Goal: Task Accomplishment & Management: Complete application form

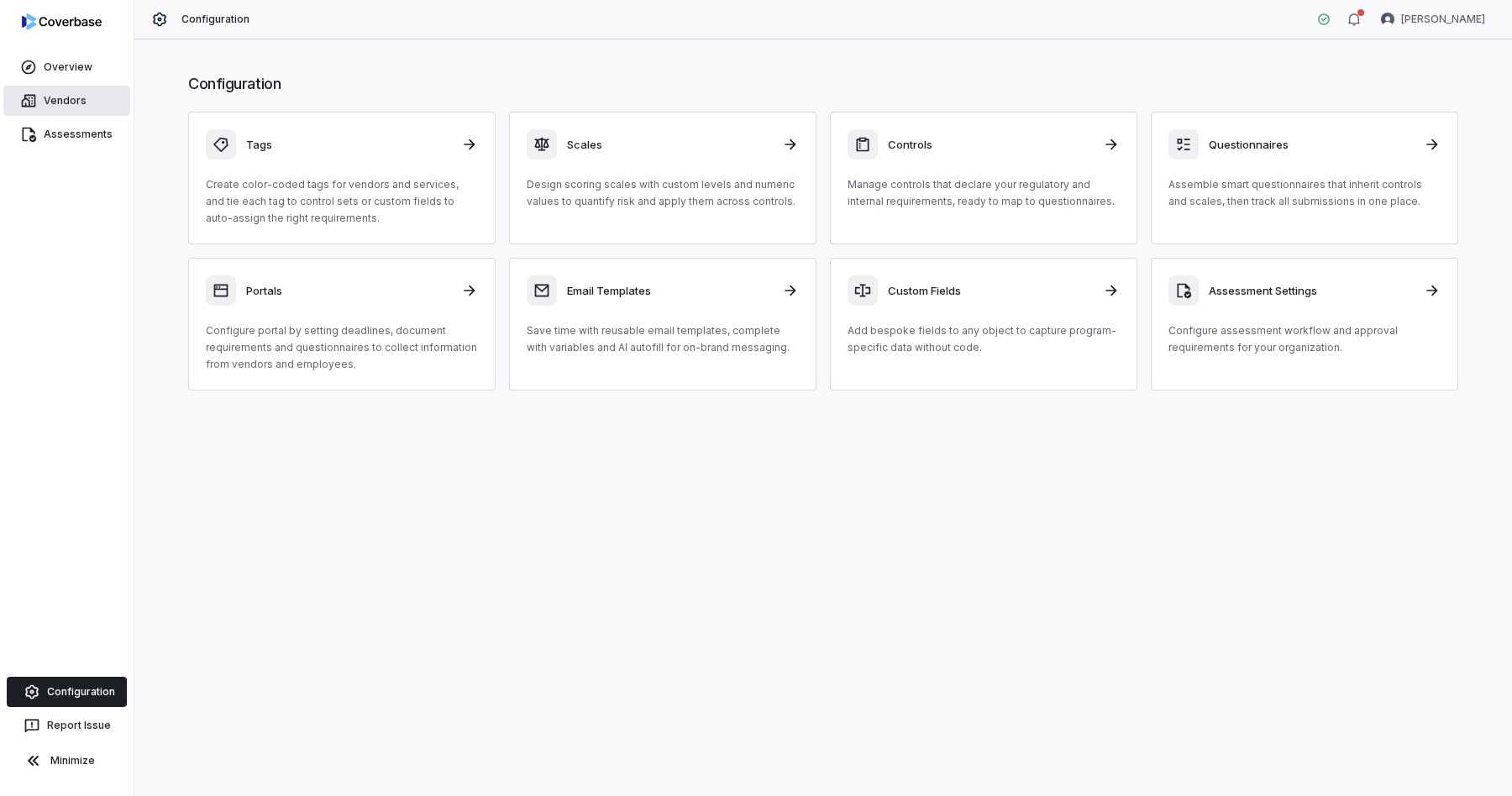
click at [57, 89] on link "Vendors" at bounding box center [67, 101] width 127 height 30
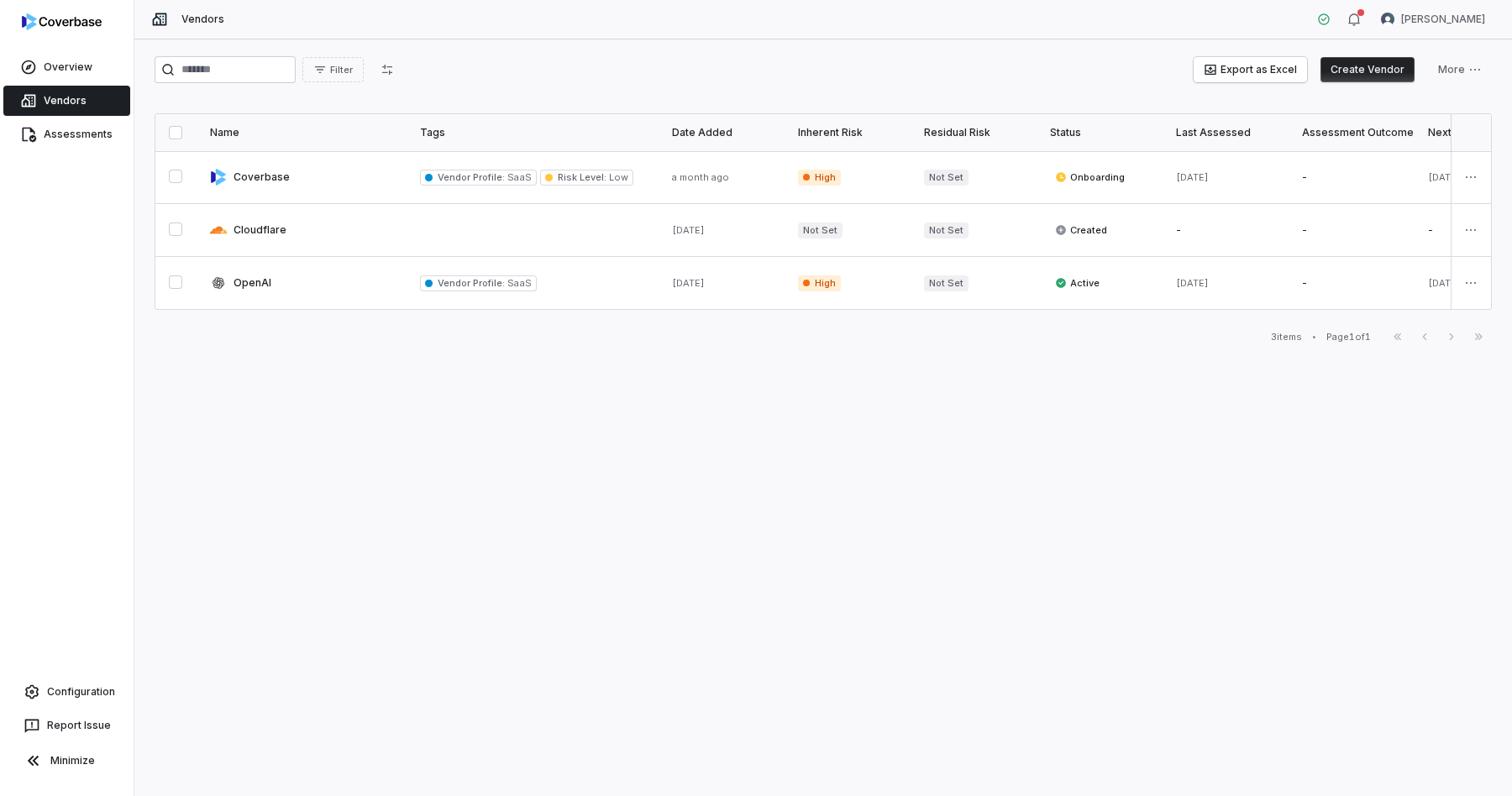
click at [1355, 74] on button "Create Vendor" at bounding box center [1368, 69] width 94 height 25
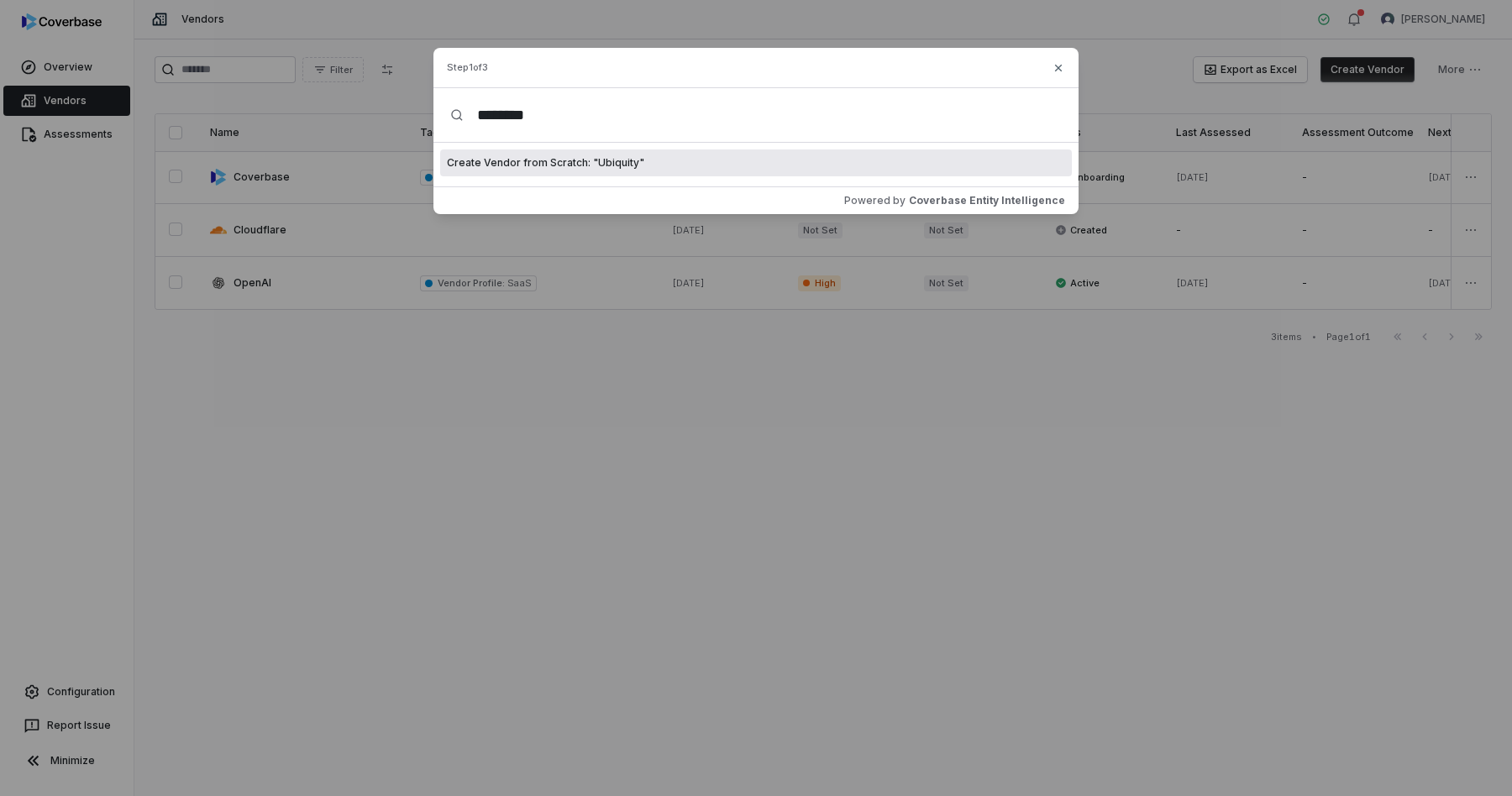
type input "********"
click at [587, 162] on span "Create Vendor from Scratch: " Ubiquity "" at bounding box center [545, 163] width 197 height 13
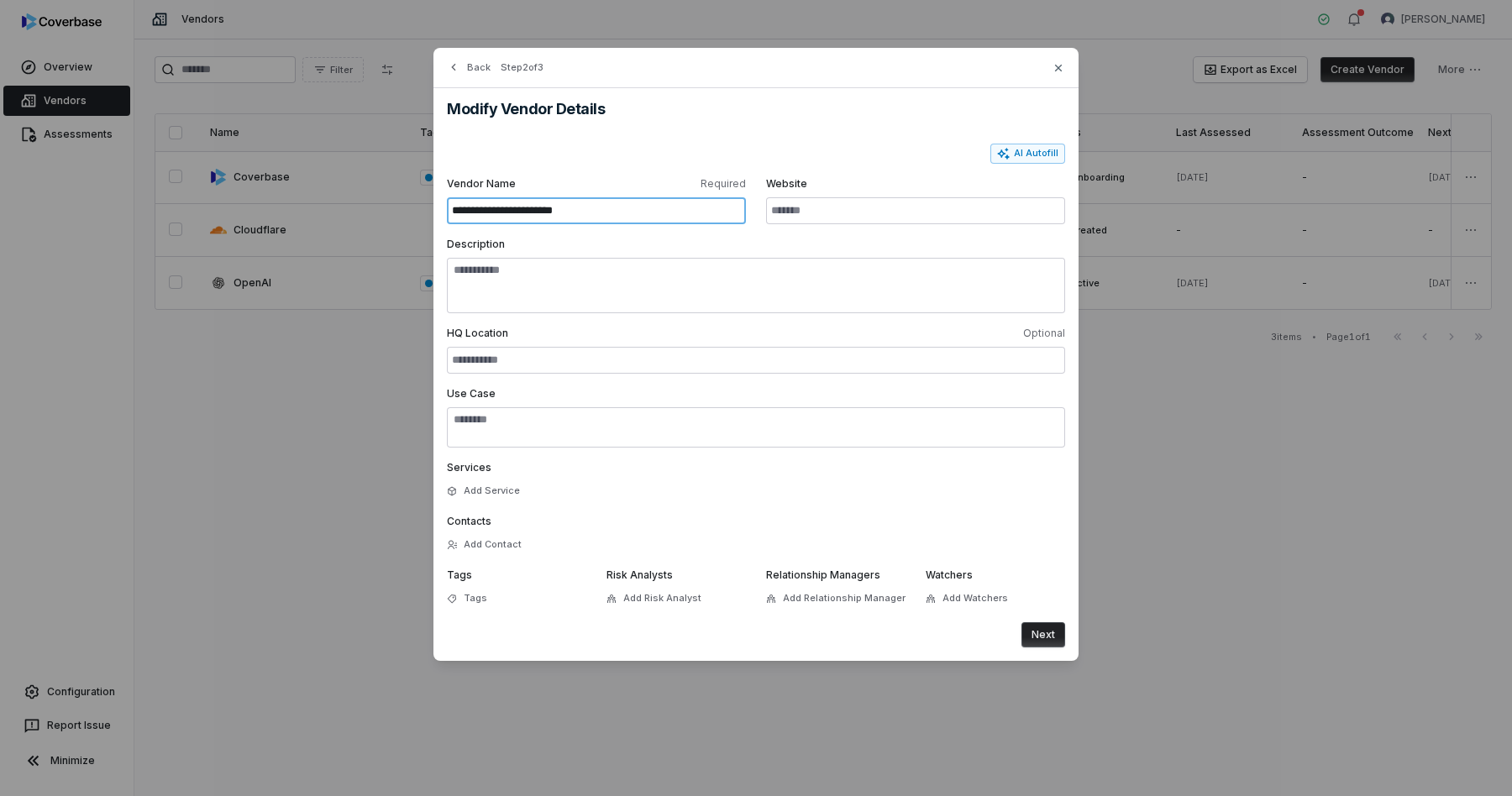
type input "**********"
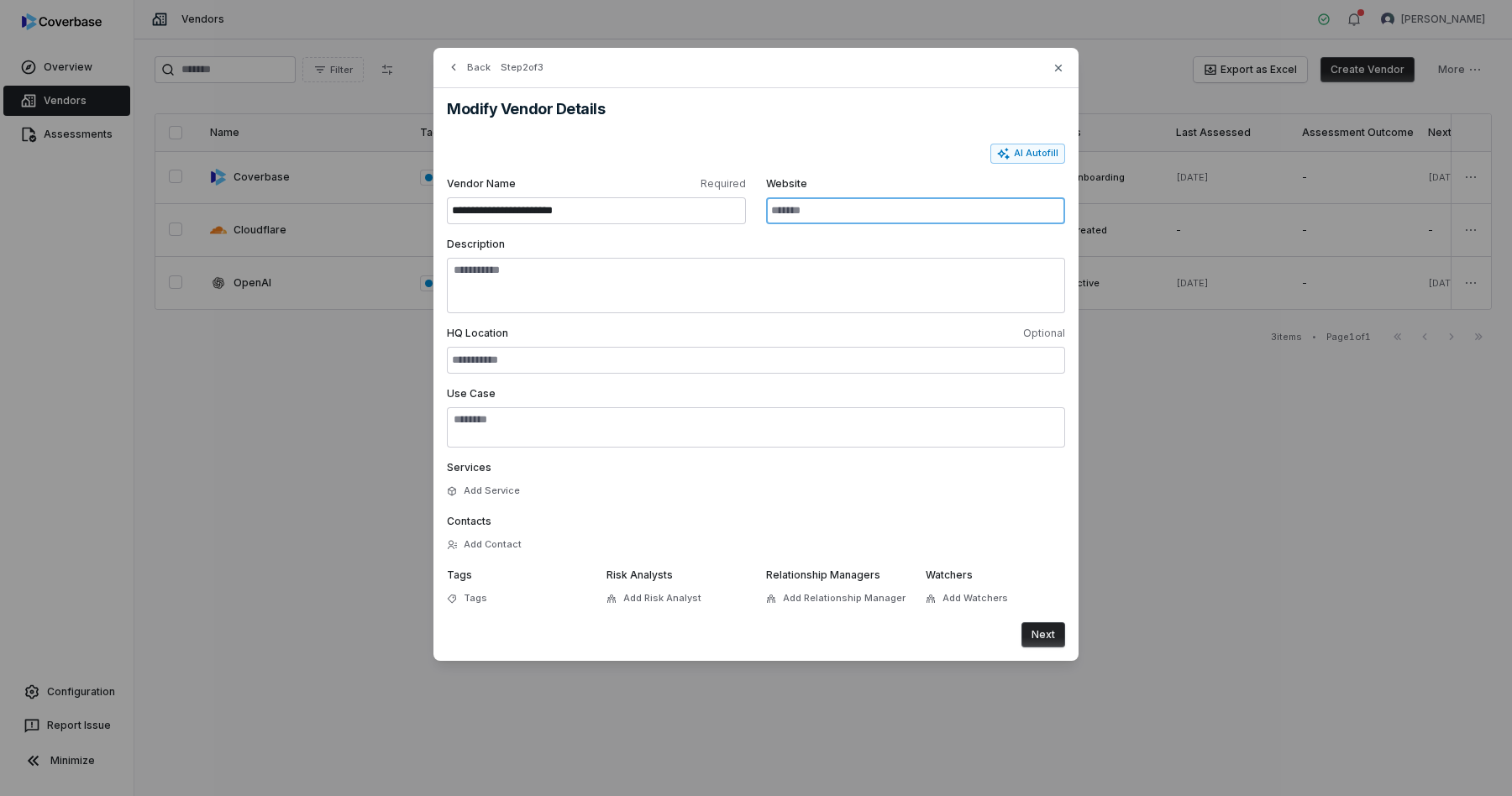
click at [837, 216] on input "Website" at bounding box center [915, 211] width 299 height 27
paste input "**********"
type input "**********"
click at [822, 150] on div "AI Autofill" at bounding box center [755, 154] width 618 height 20
click at [1015, 157] on button "AI Autofill" at bounding box center [1028, 154] width 75 height 20
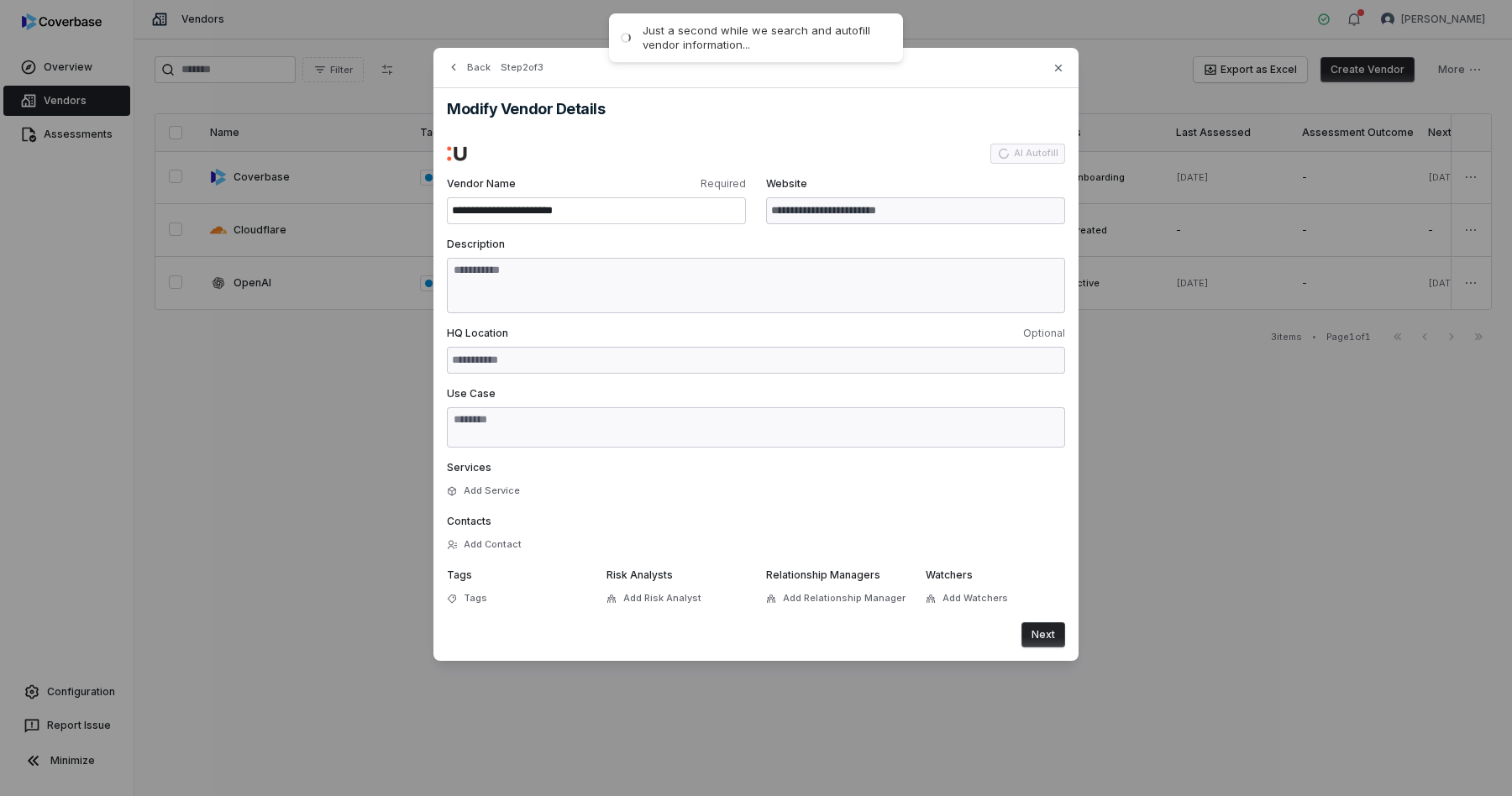
type input "**********"
type textarea "**********"
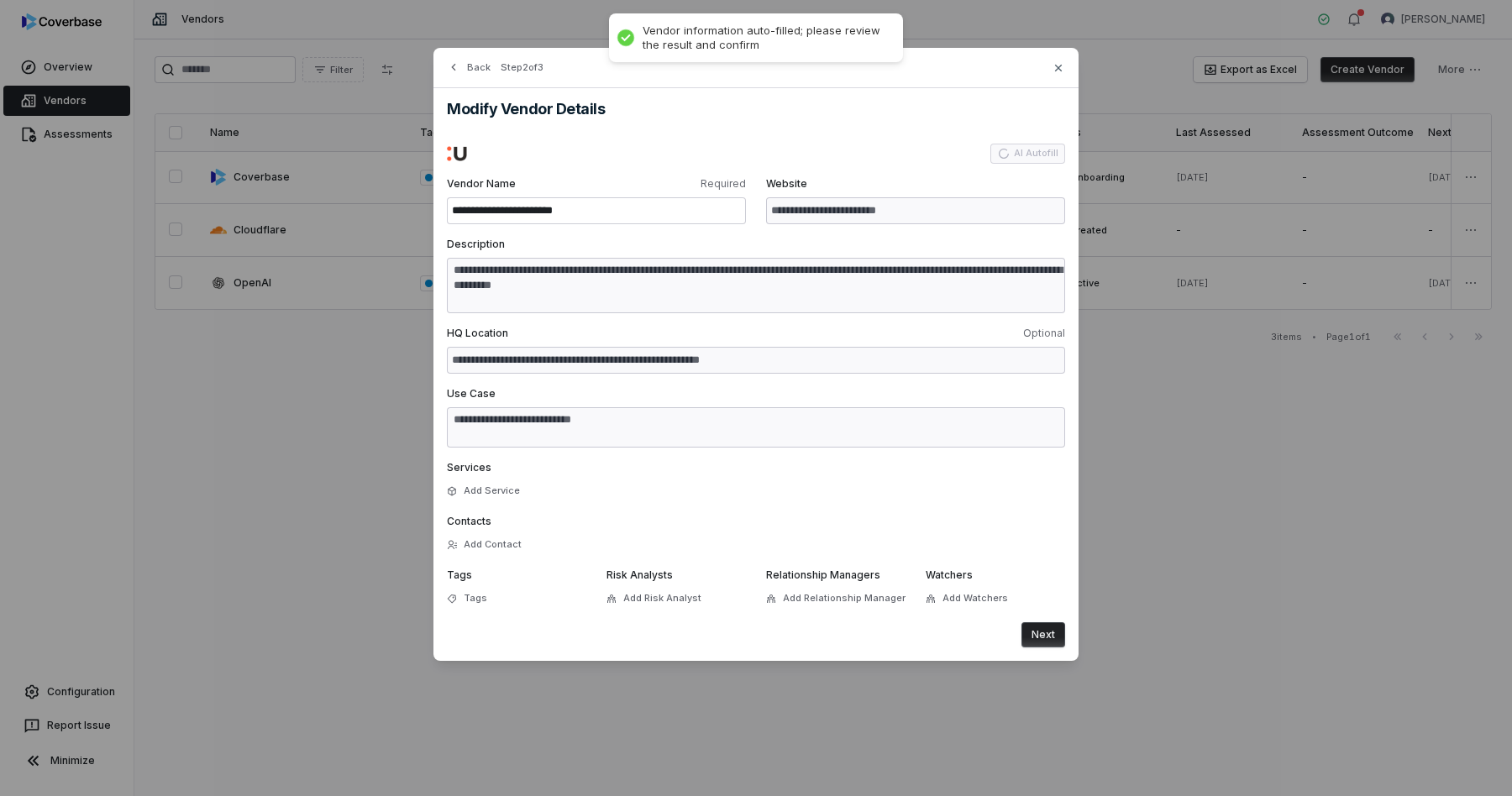
type textarea "**********"
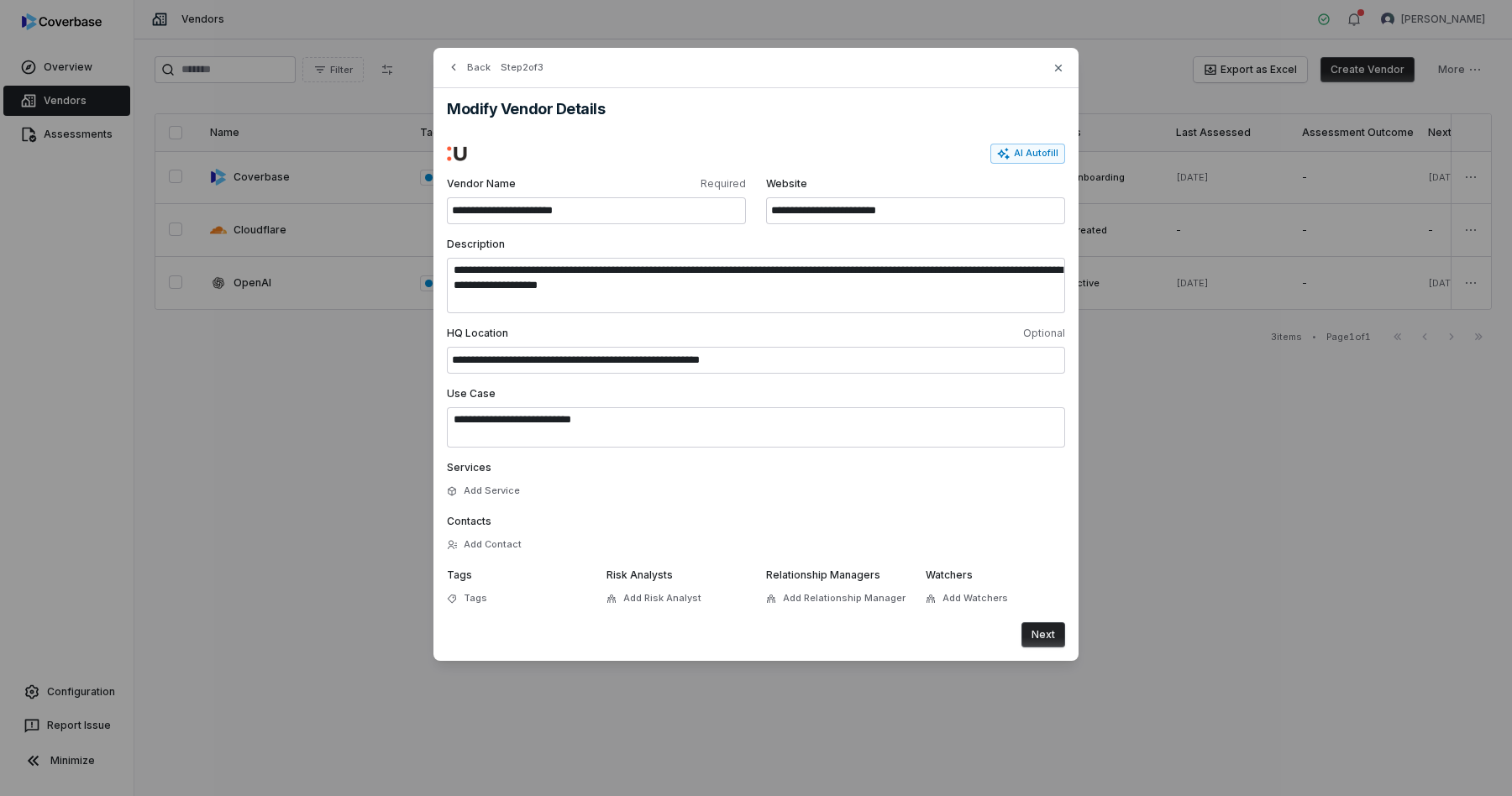
click at [1047, 641] on button "Next" at bounding box center [1043, 635] width 44 height 25
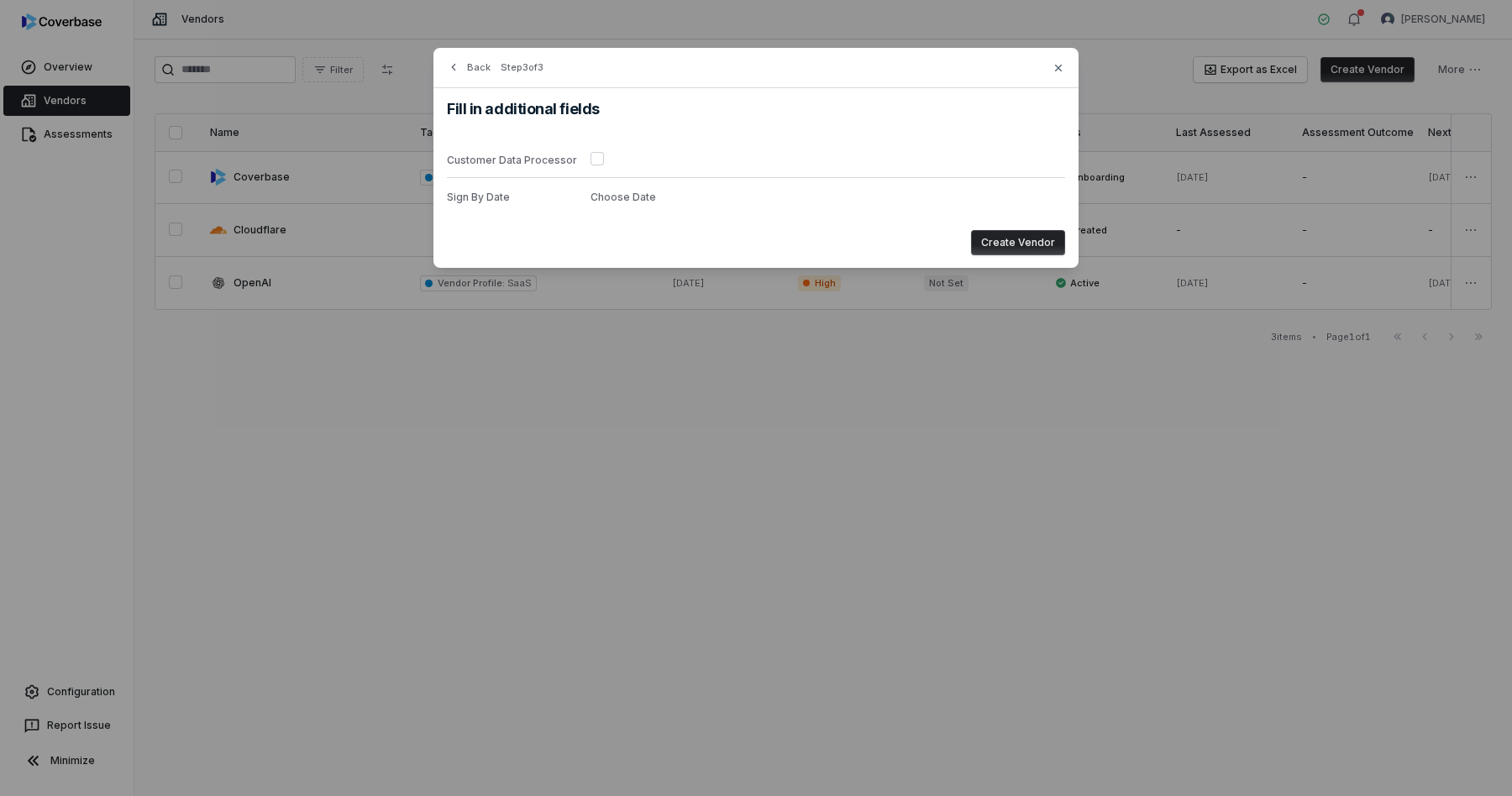
click at [594, 159] on button "button" at bounding box center [597, 158] width 13 height 13
click at [1005, 244] on button "Create Vendor" at bounding box center [1018, 243] width 94 height 25
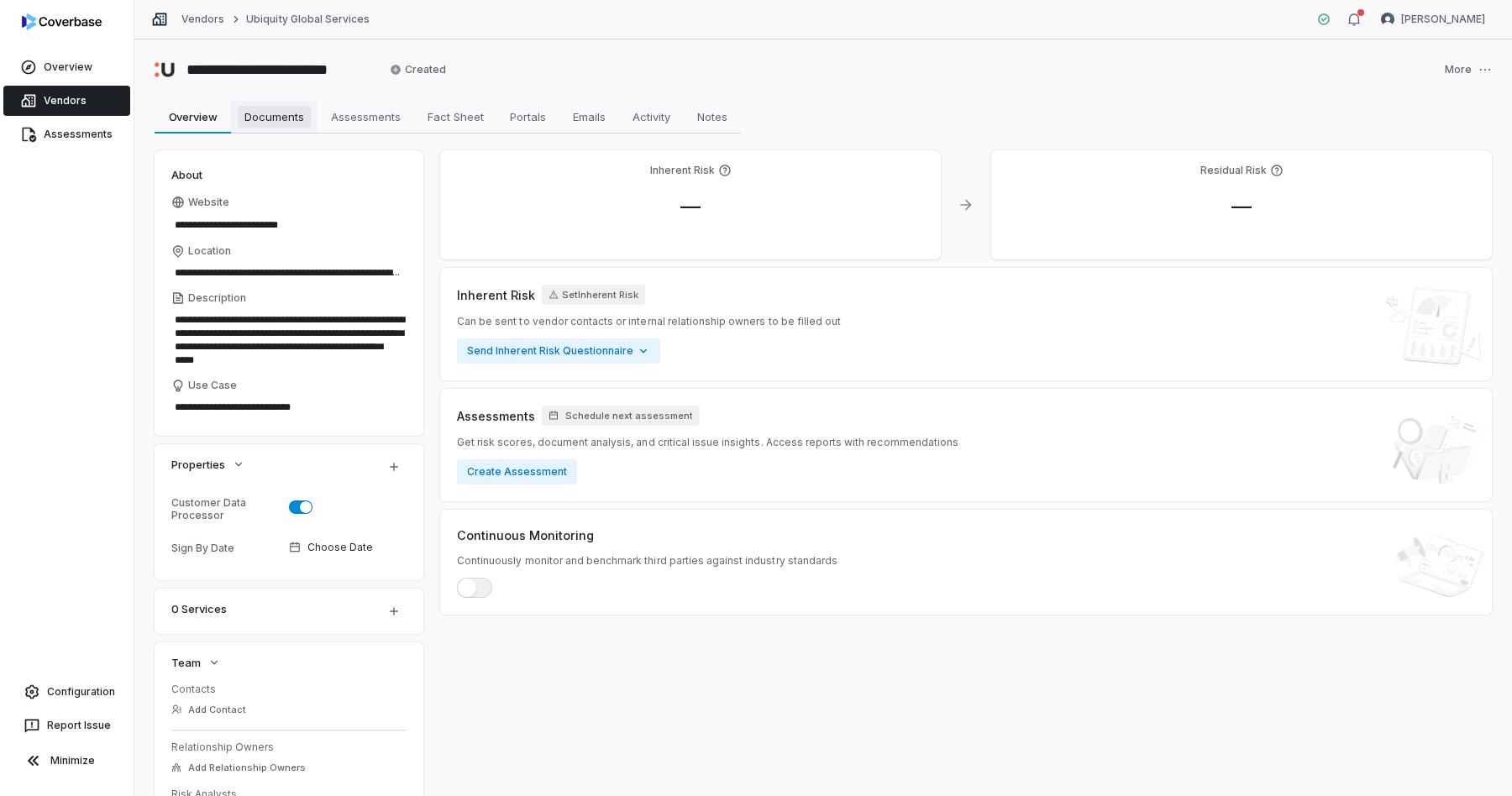
click at [292, 117] on span "Documents" at bounding box center [274, 117] width 73 height 22
type textarea "*"
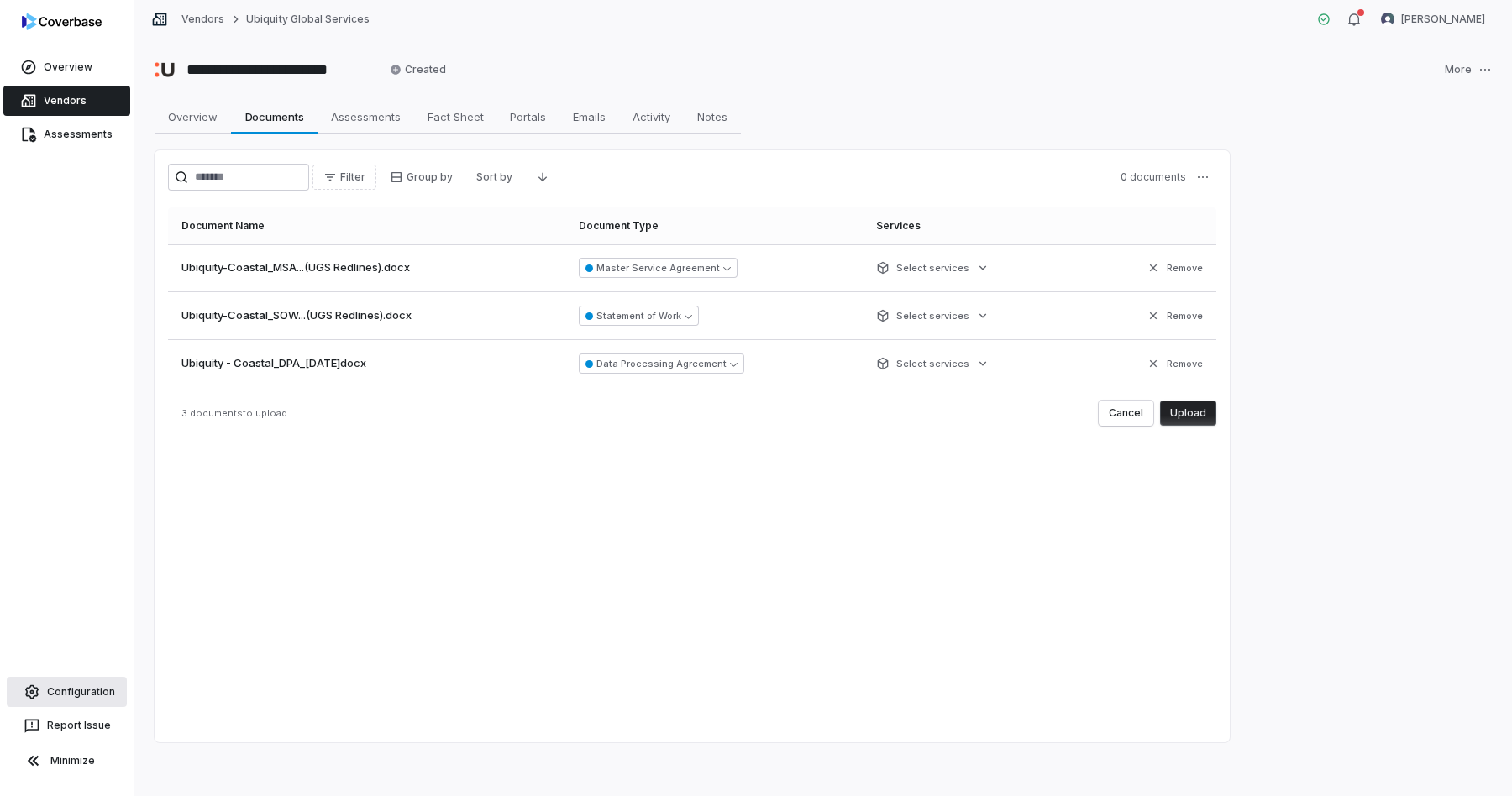
click at [76, 689] on link "Configuration" at bounding box center [67, 692] width 120 height 30
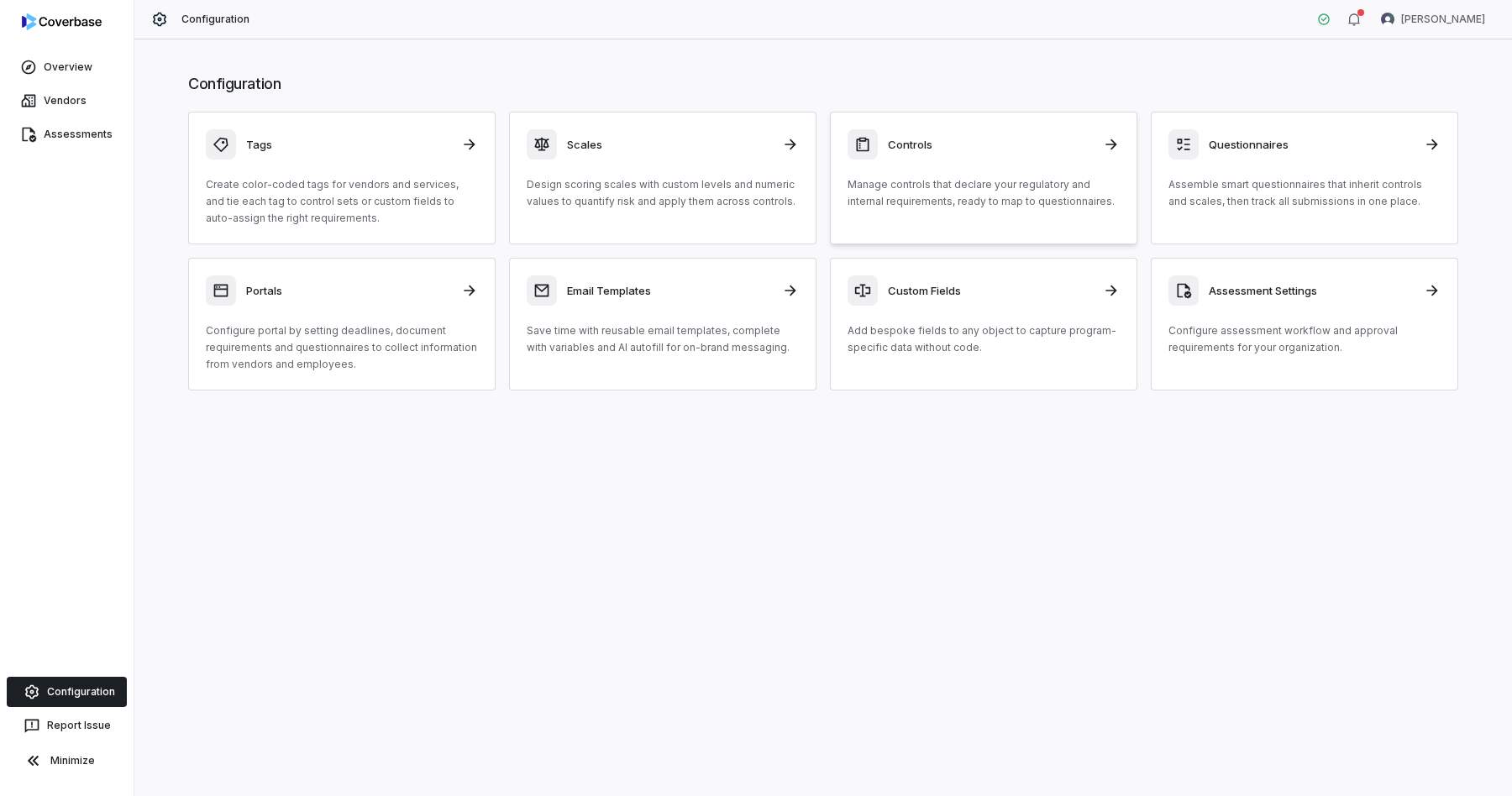
click at [939, 157] on div "Controls" at bounding box center [984, 144] width 272 height 30
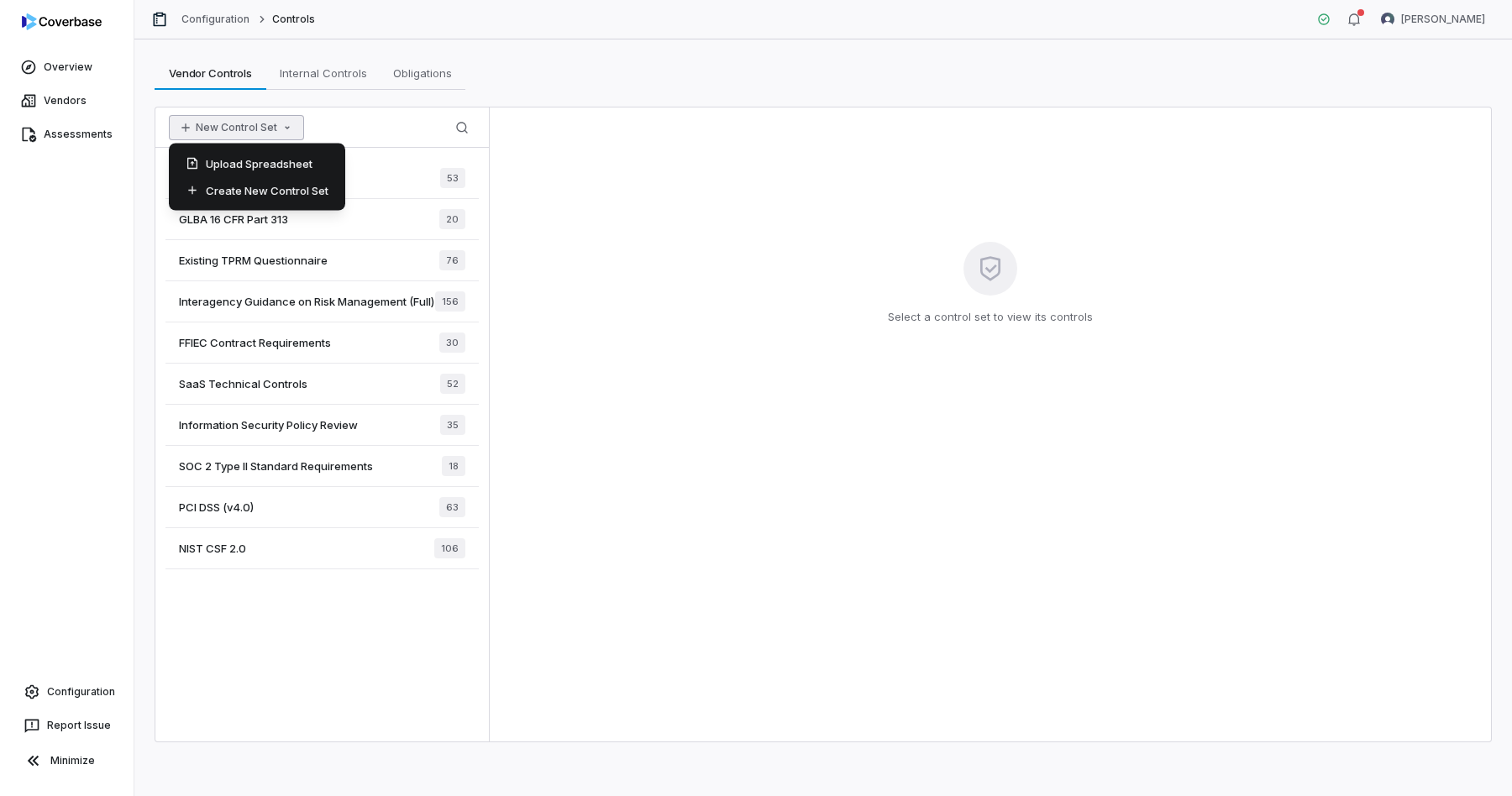
click at [237, 126] on button "New Control Set" at bounding box center [237, 127] width 135 height 25
click at [240, 186] on div "Create New Control Set" at bounding box center [256, 190] width 163 height 27
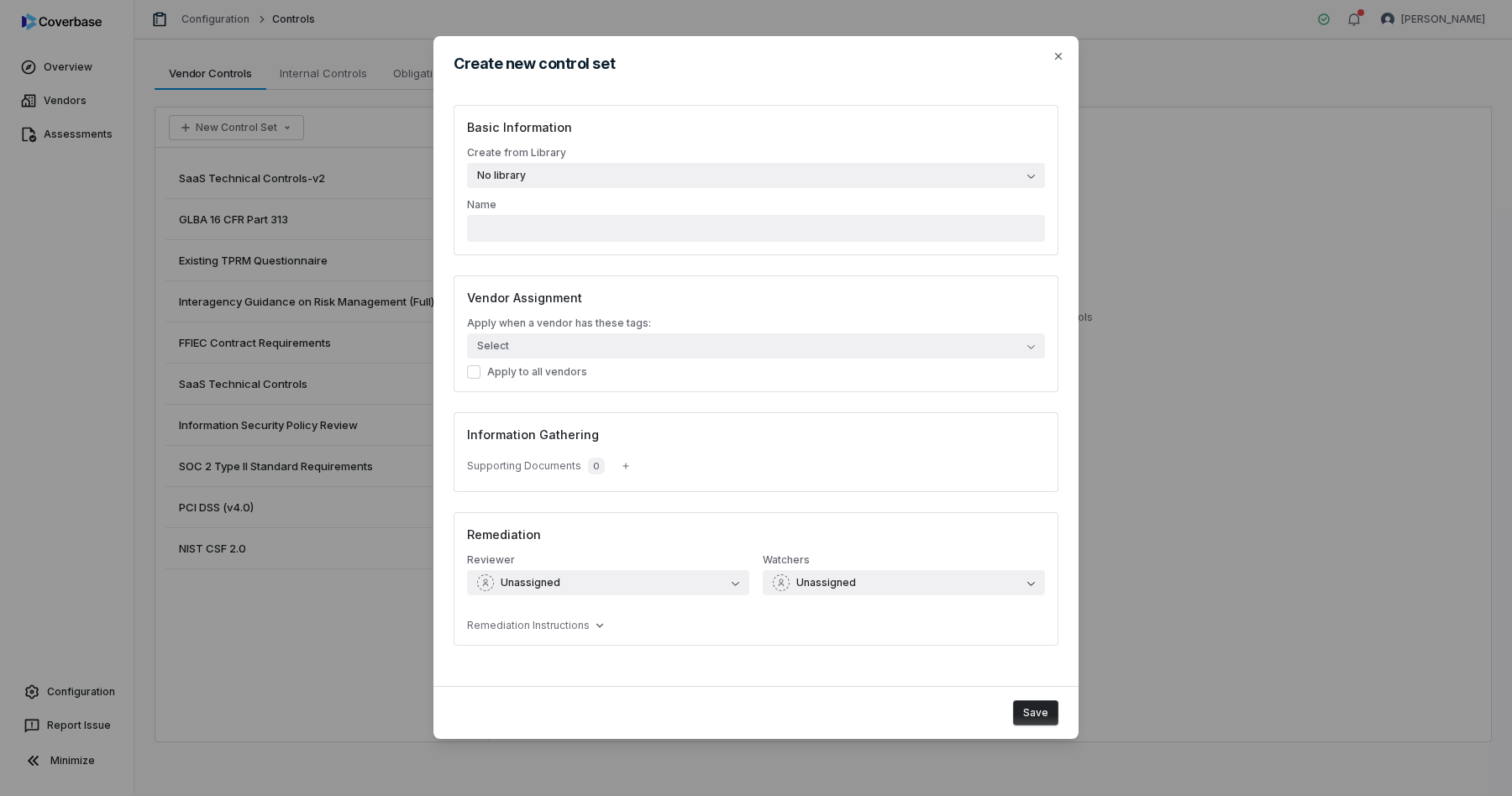
click at [604, 187] on button "No library" at bounding box center [756, 175] width 578 height 25
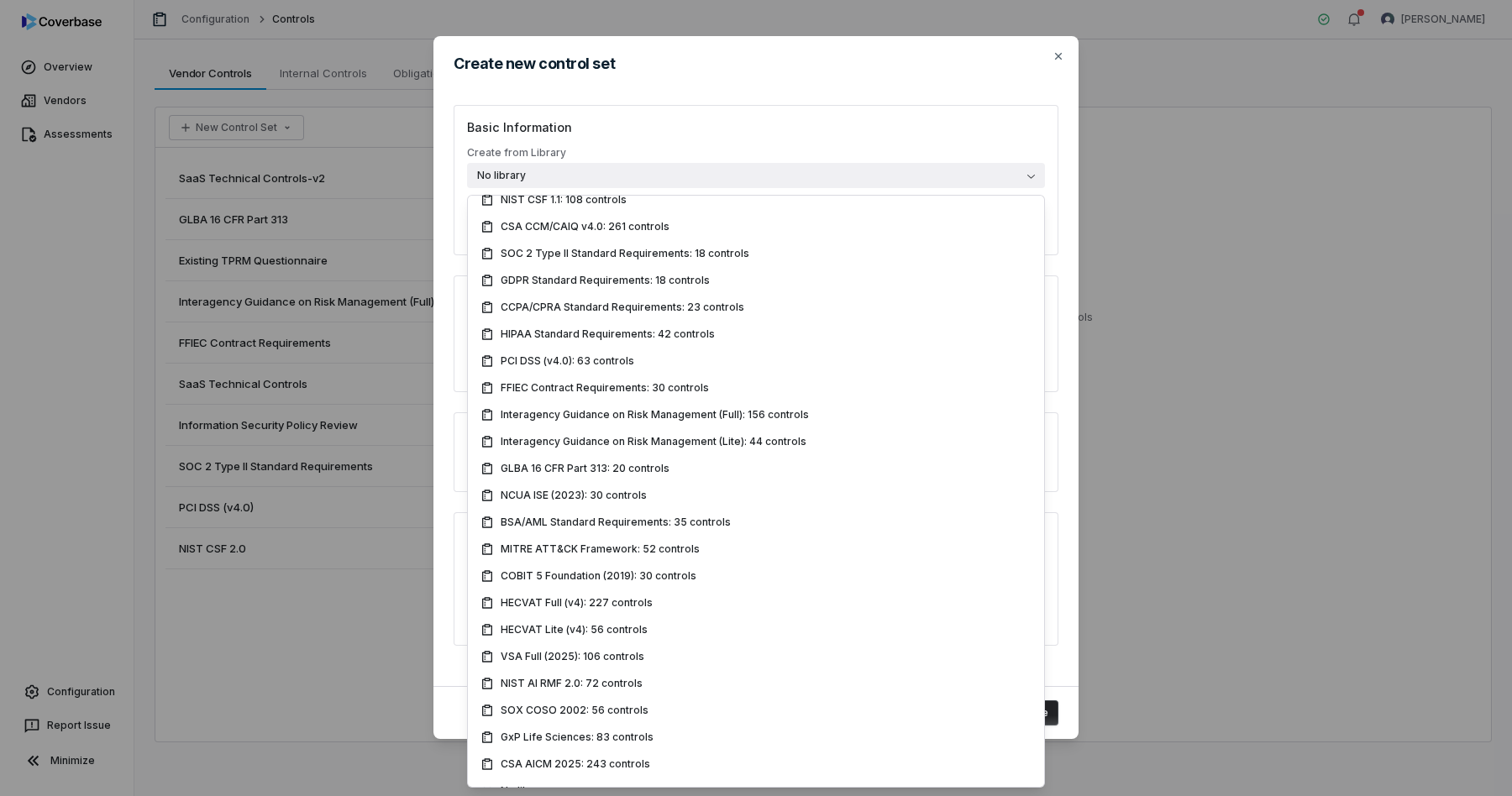
scroll to position [211, 0]
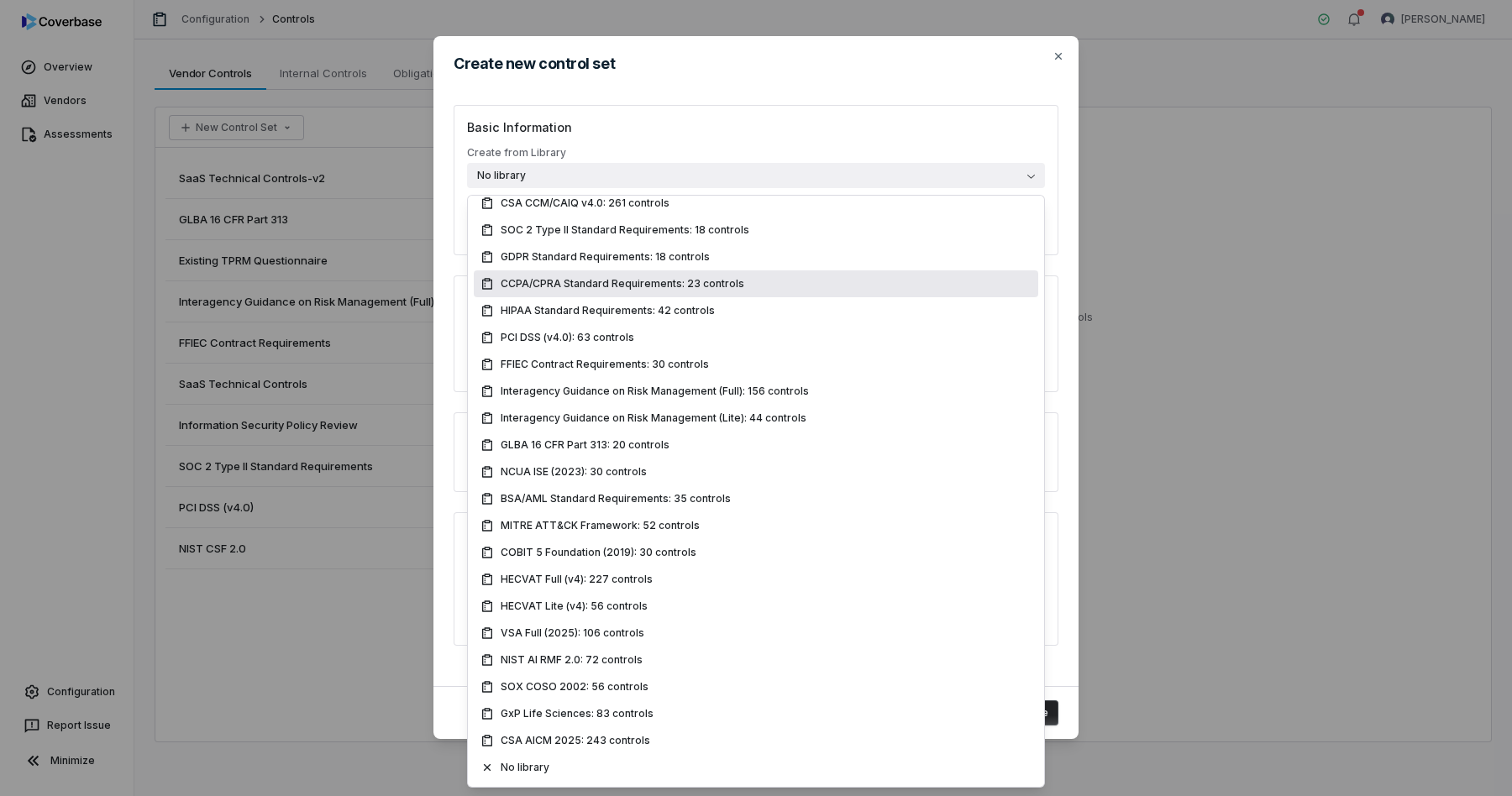
click at [704, 280] on span "CCPA/CPRA Standard Requirements: 23 controls" at bounding box center [623, 284] width 244 height 13
type input "**********"
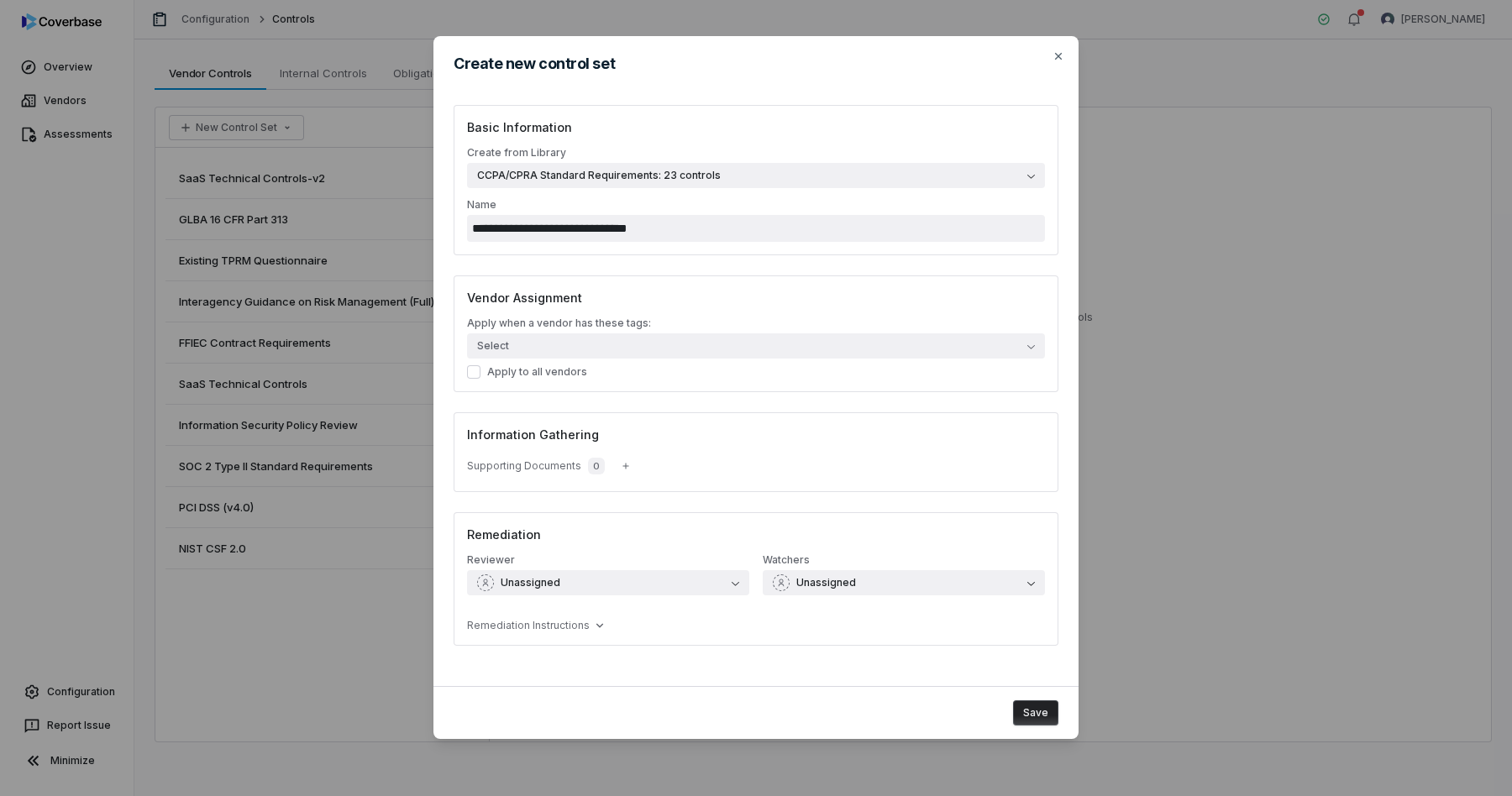
click at [1046, 716] on button "Save" at bounding box center [1035, 713] width 45 height 25
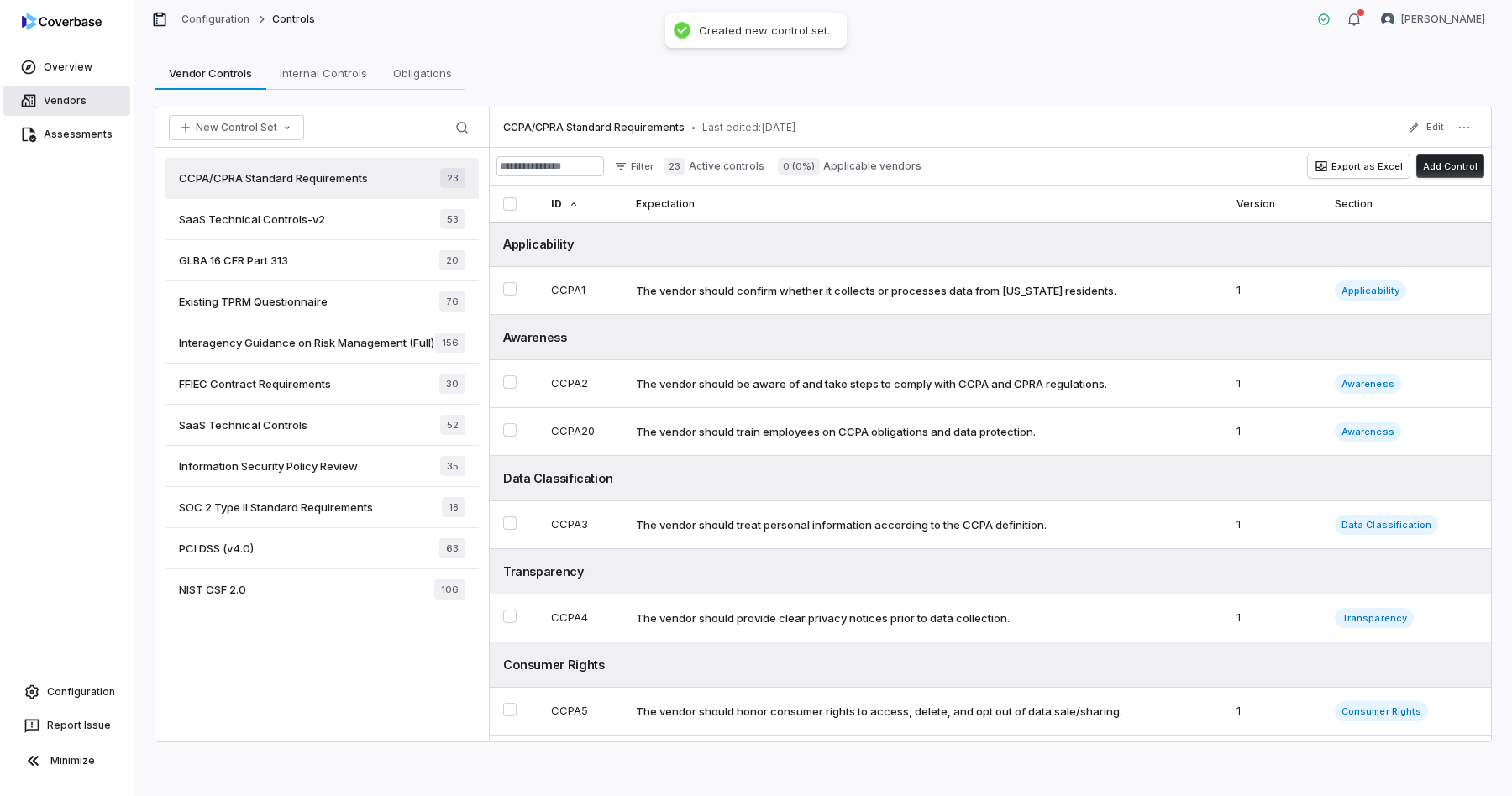
click at [78, 97] on link "Vendors" at bounding box center [67, 101] width 127 height 30
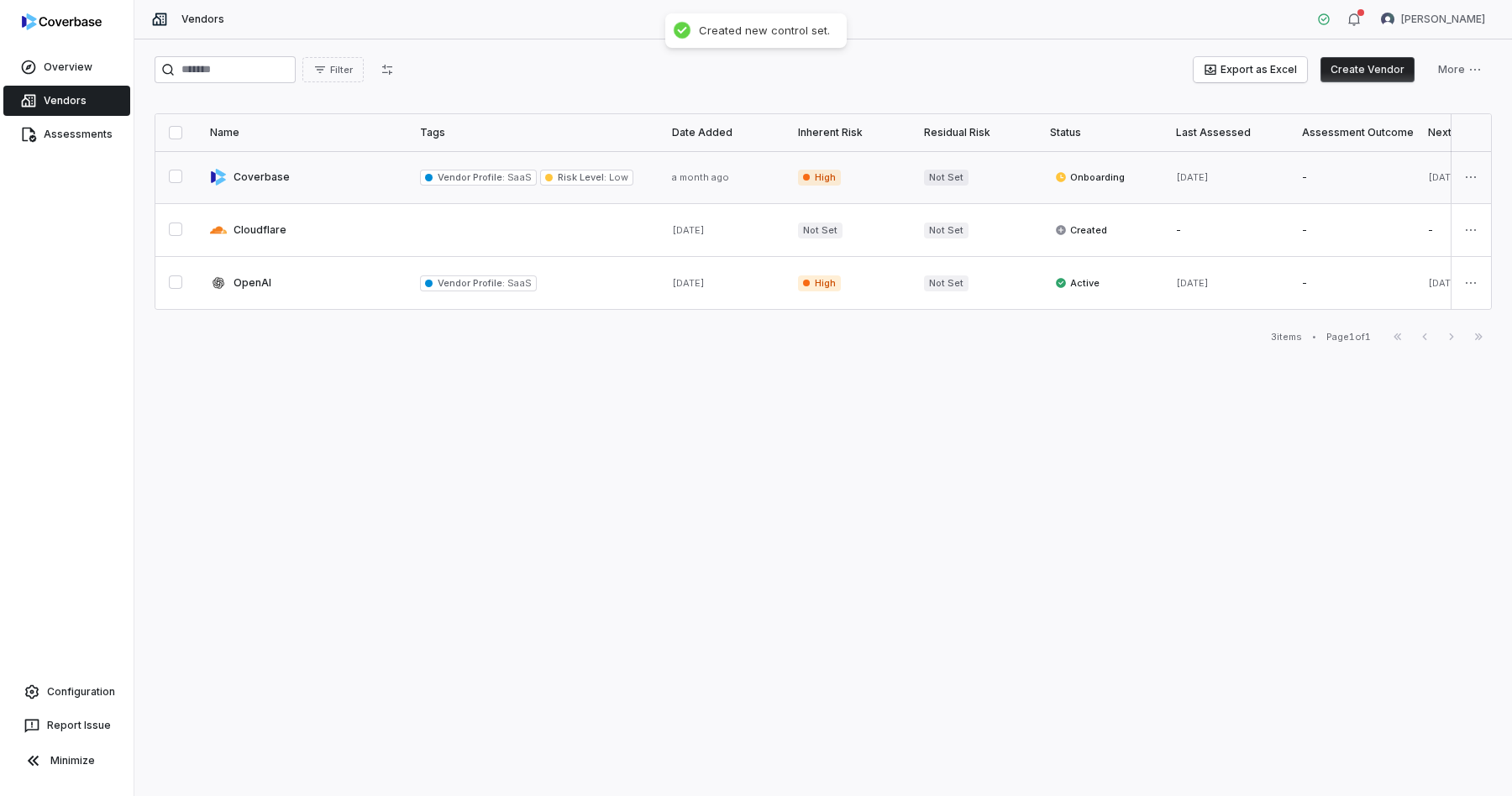
click at [337, 175] on link at bounding box center [302, 177] width 210 height 52
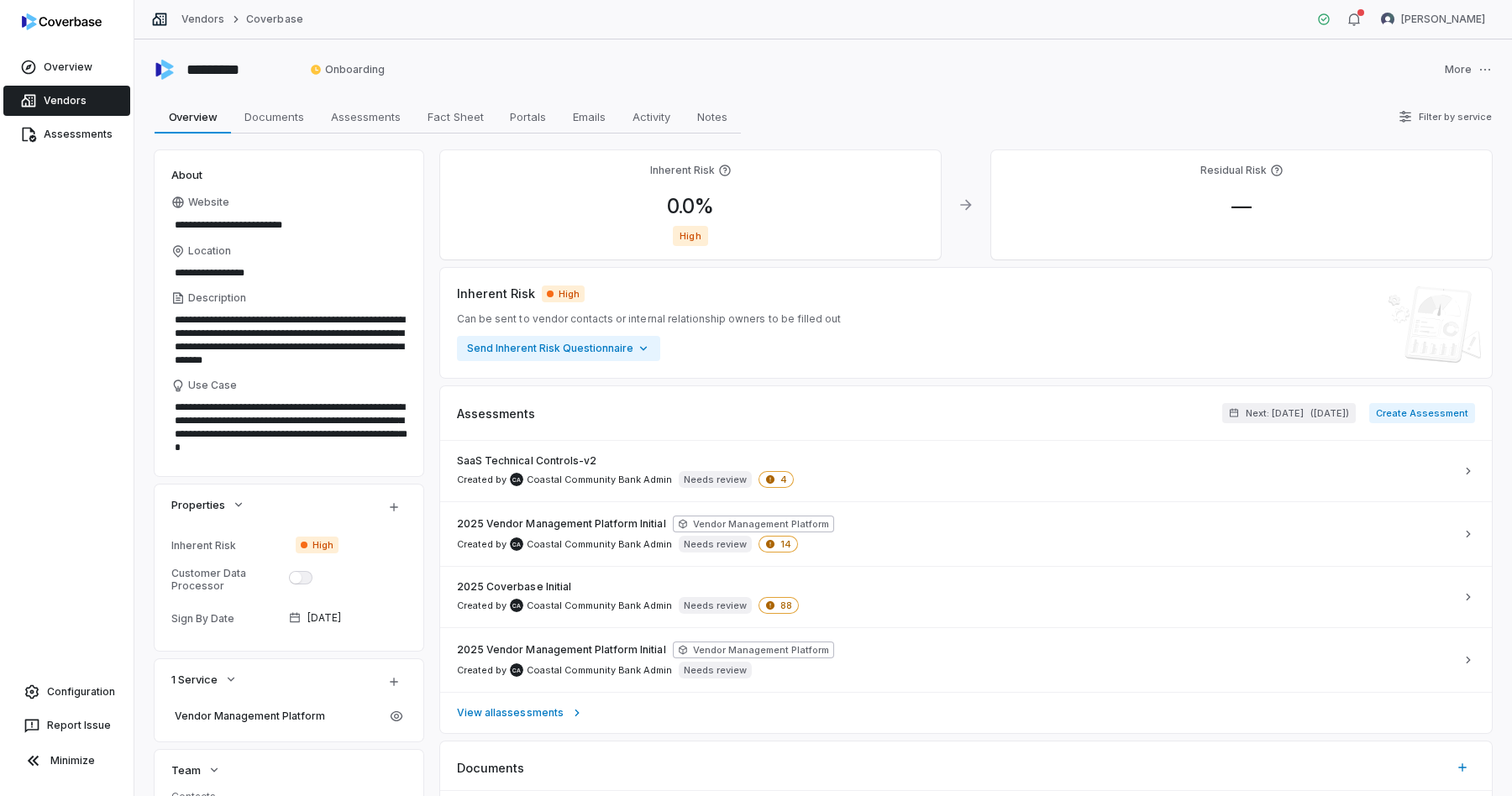
click at [75, 89] on link "Vendors" at bounding box center [67, 101] width 127 height 30
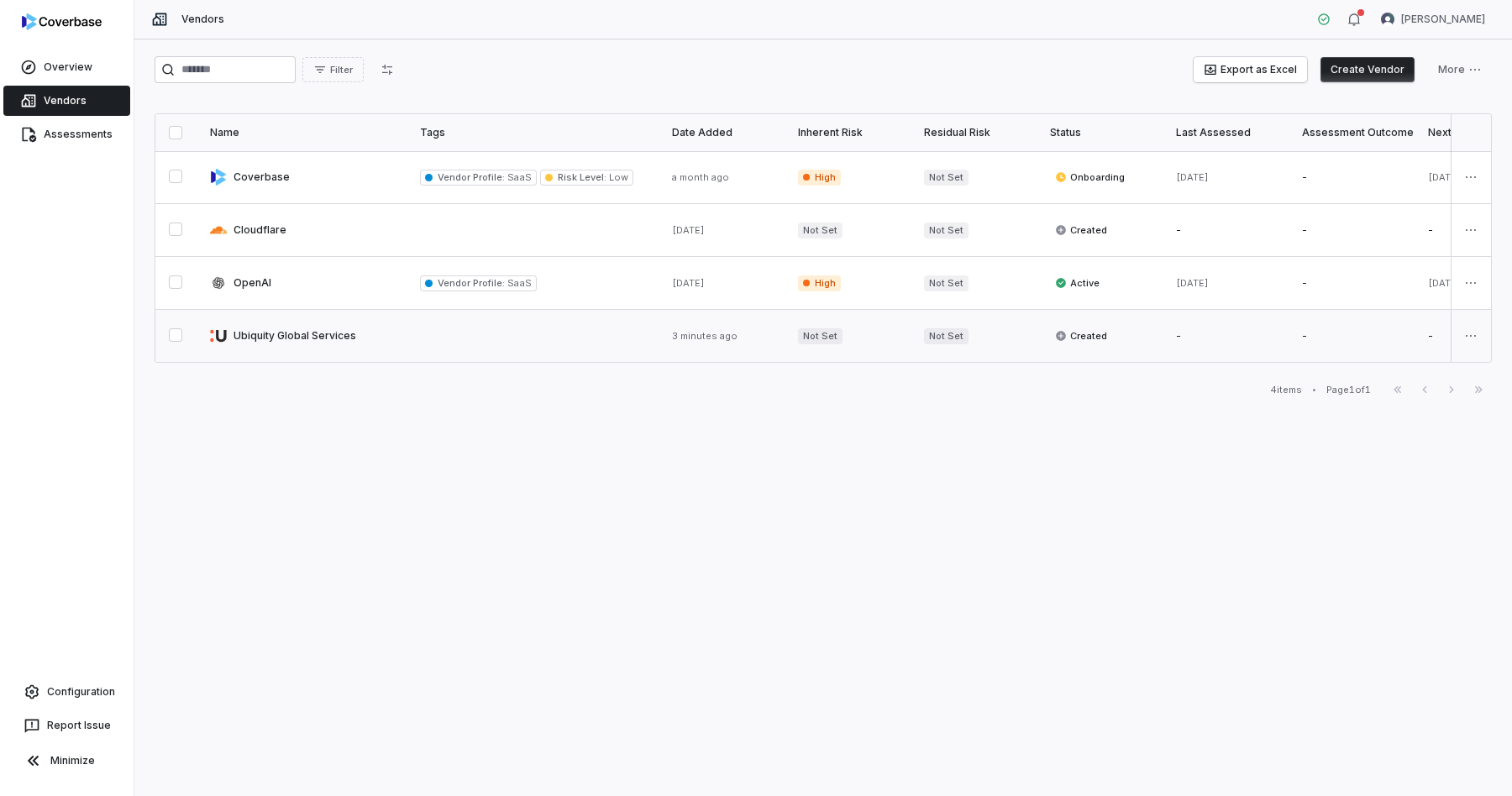
click at [327, 334] on link at bounding box center [302, 336] width 210 height 52
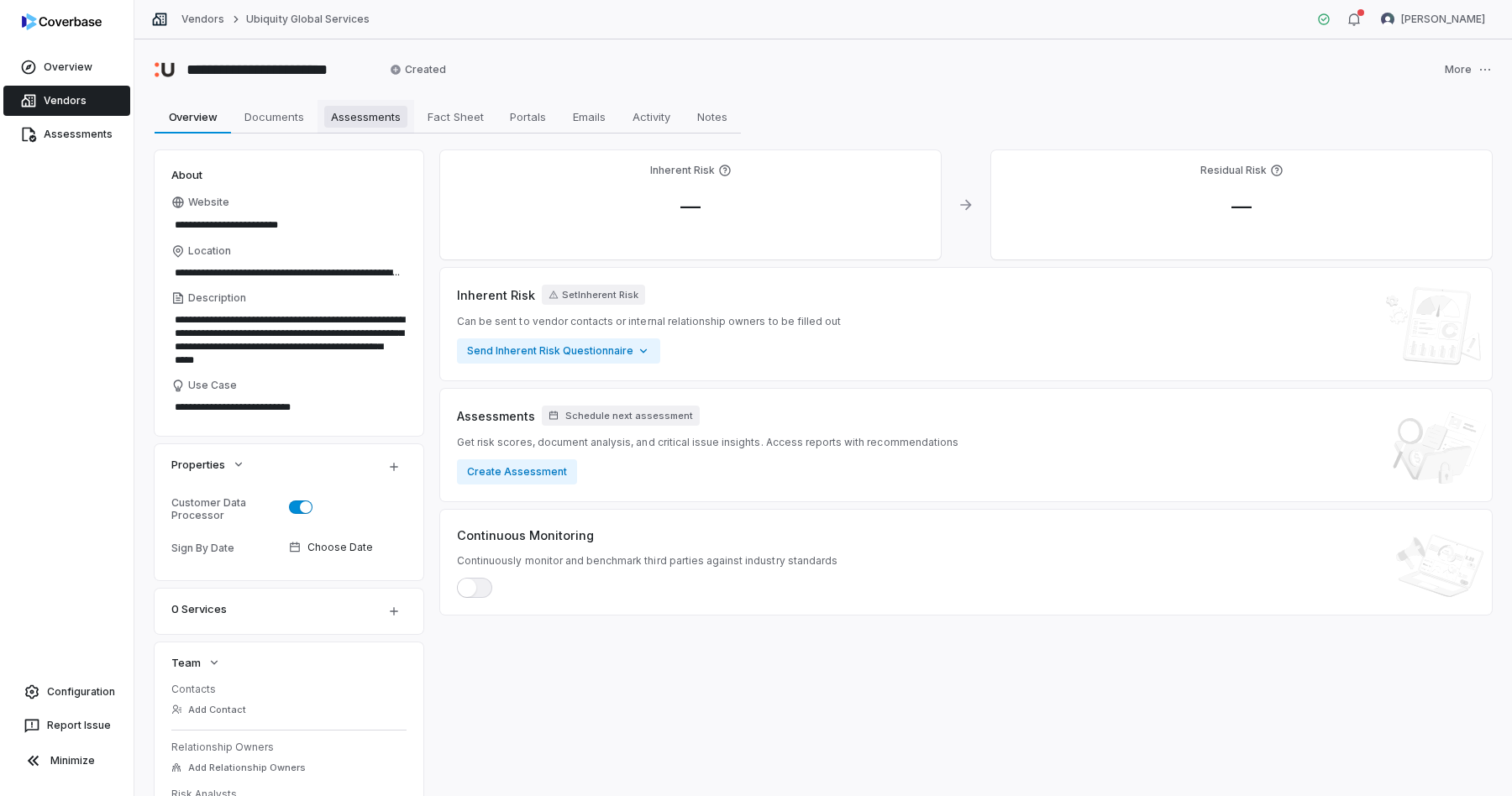
click at [380, 117] on span "Assessments" at bounding box center [366, 117] width 84 height 22
type textarea "*"
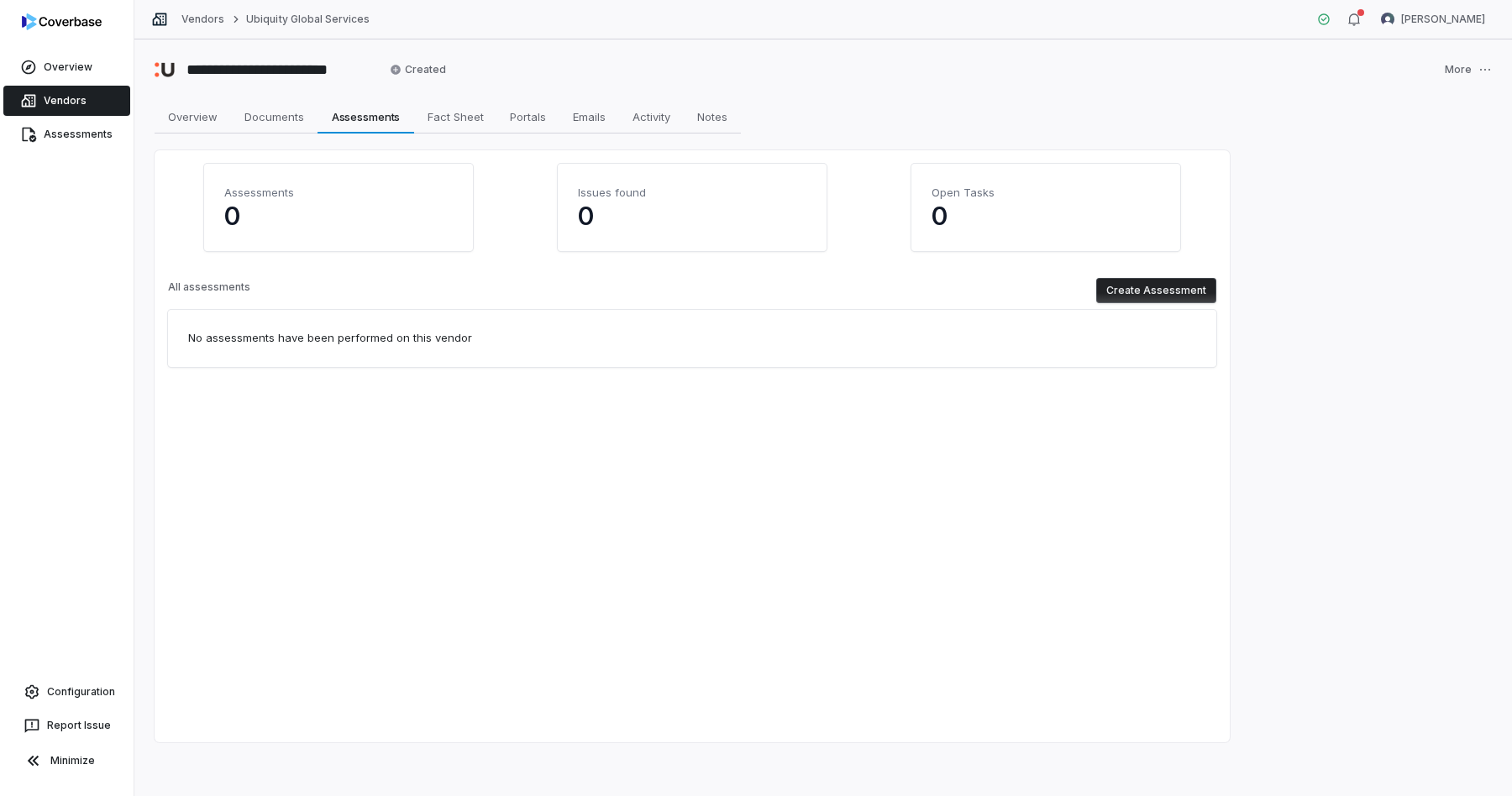
click at [1171, 285] on button "Create Assessment" at bounding box center [1156, 291] width 120 height 25
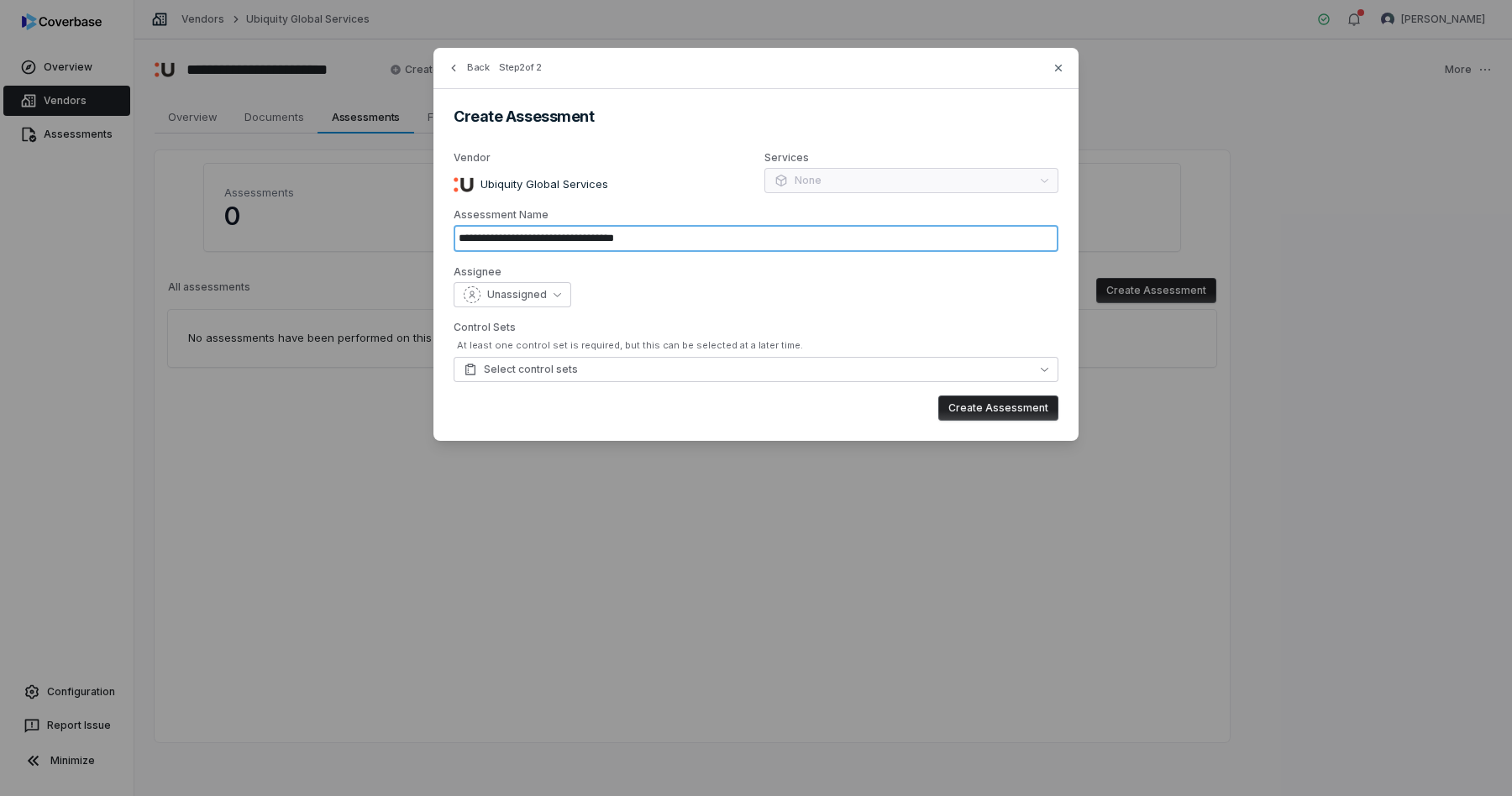
click at [709, 236] on input "**********" at bounding box center [756, 238] width 605 height 27
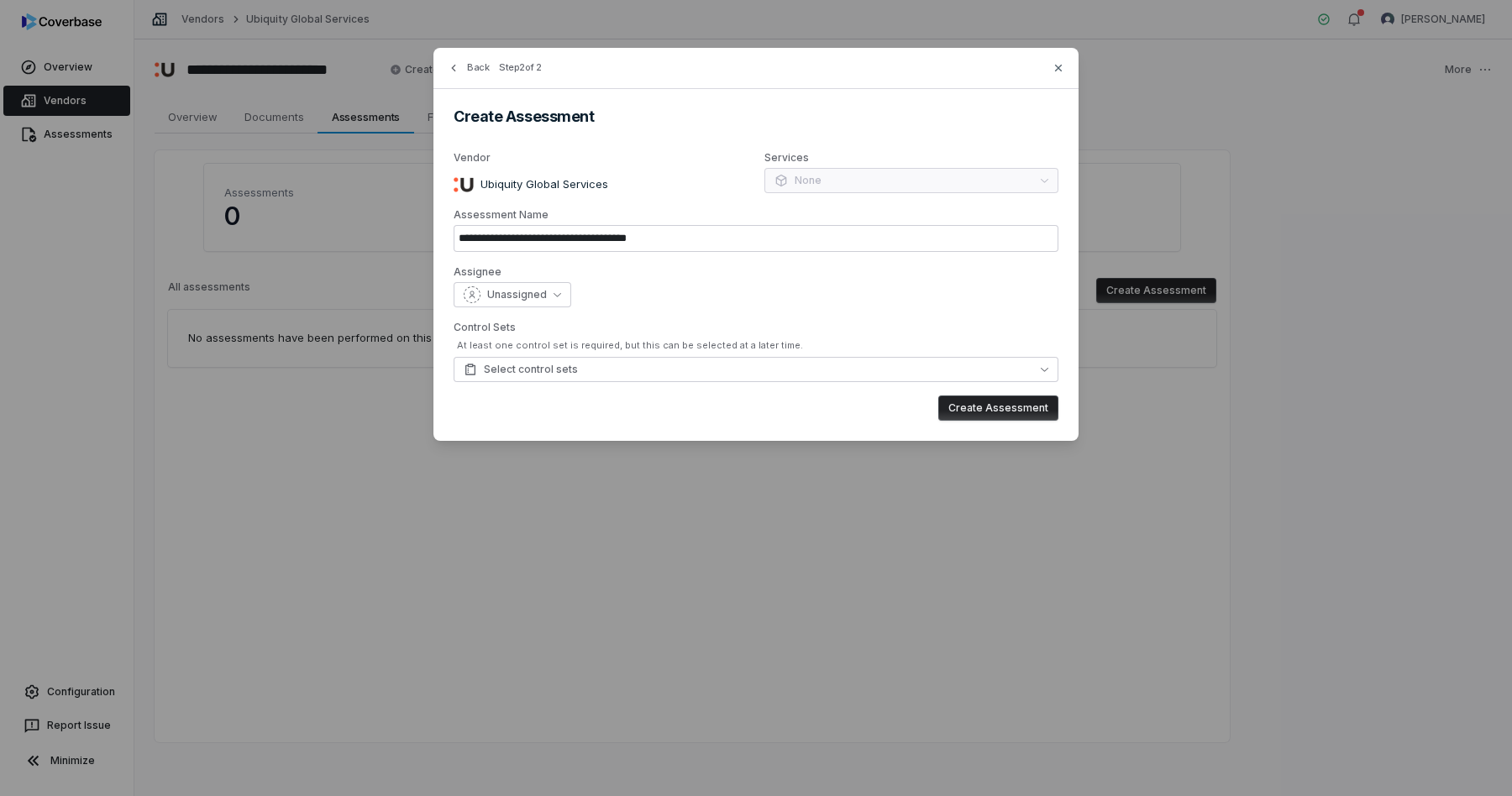
click at [598, 387] on div "**********" at bounding box center [755, 245] width 645 height 393
click at [576, 371] on button "Select control sets" at bounding box center [756, 369] width 605 height 25
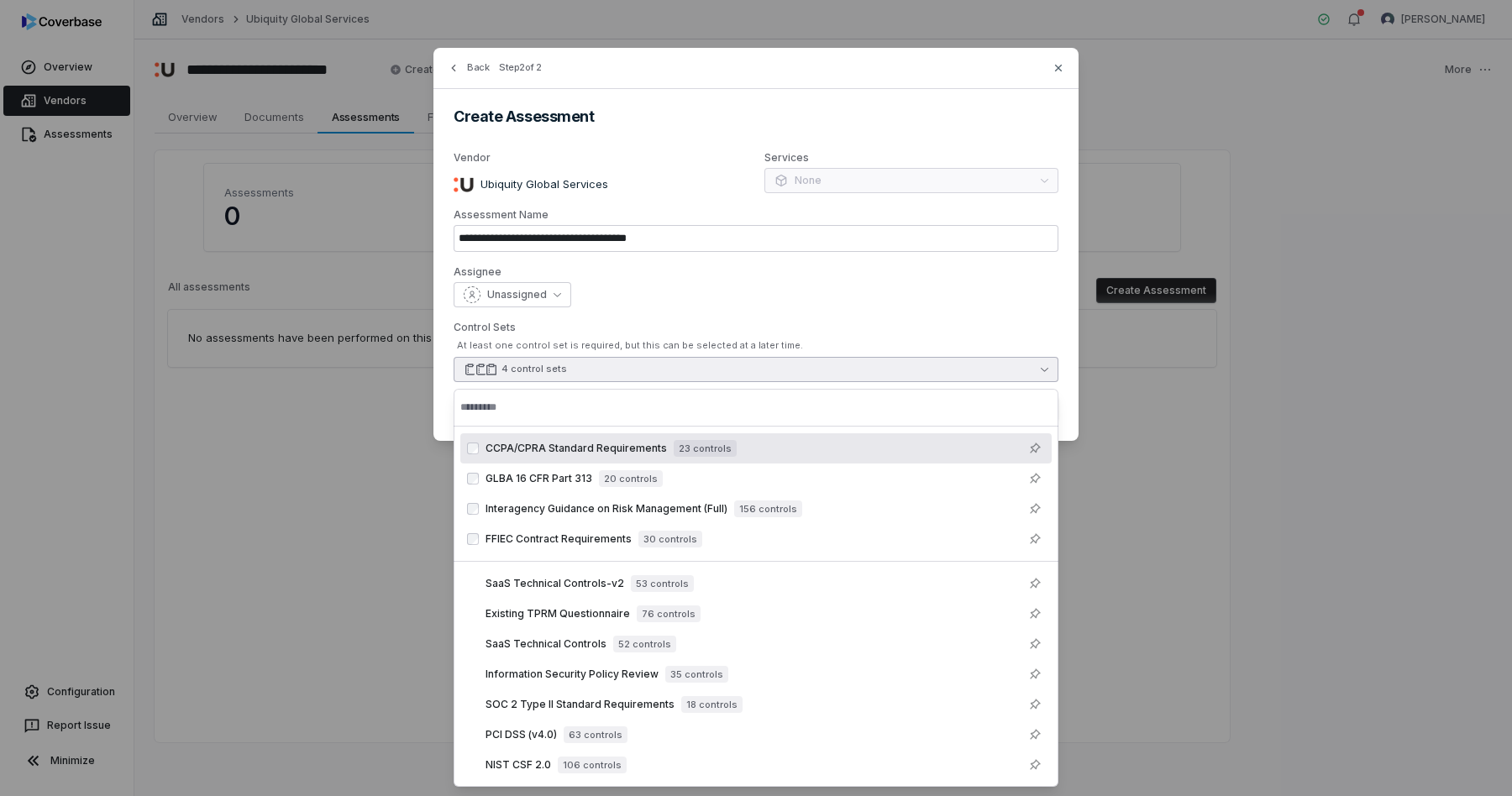
click at [665, 287] on div "Unassigned" at bounding box center [756, 294] width 605 height 25
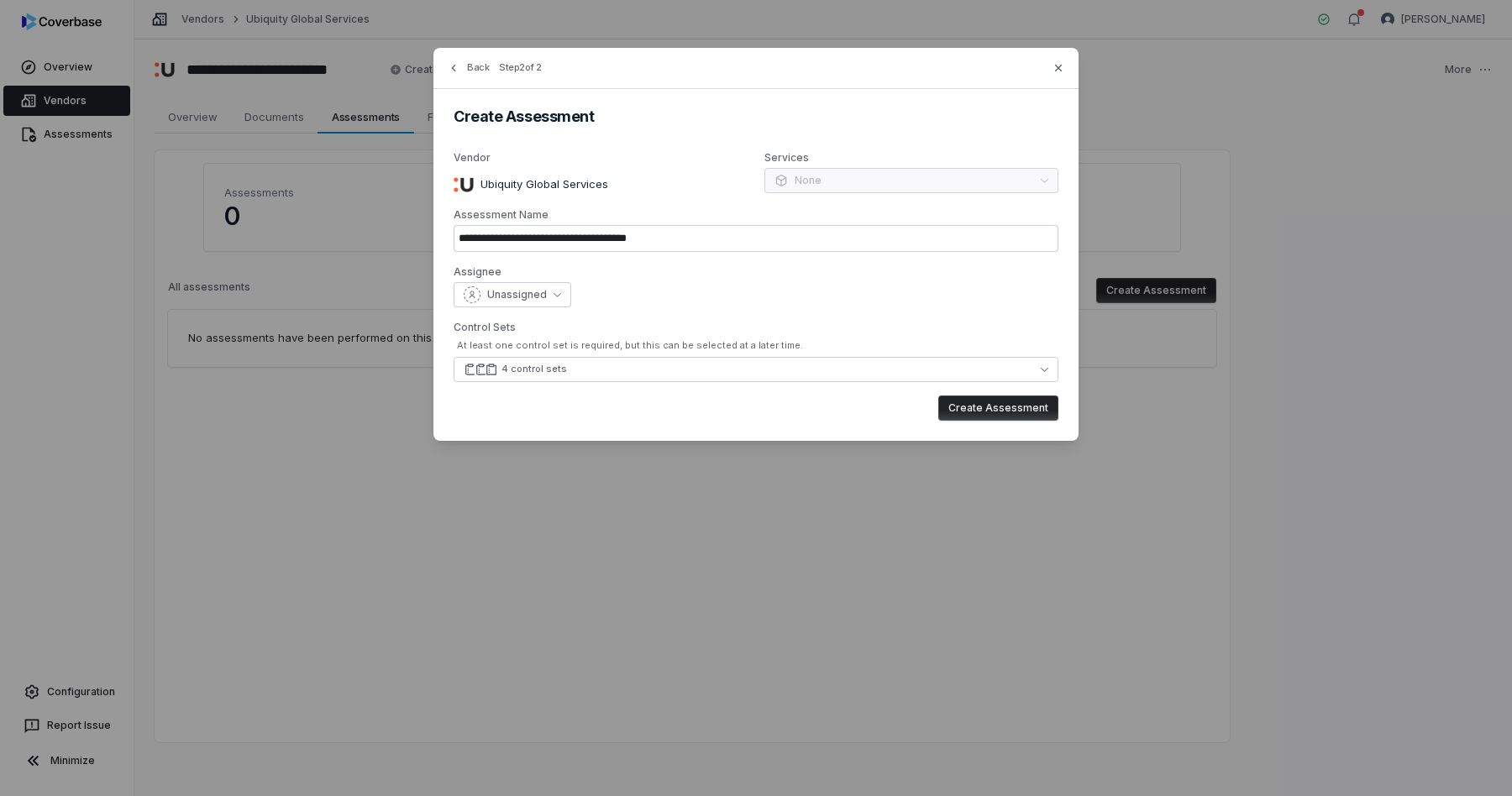
click at [1017, 411] on button "Create Assessment" at bounding box center [998, 408] width 120 height 25
type input "**********"
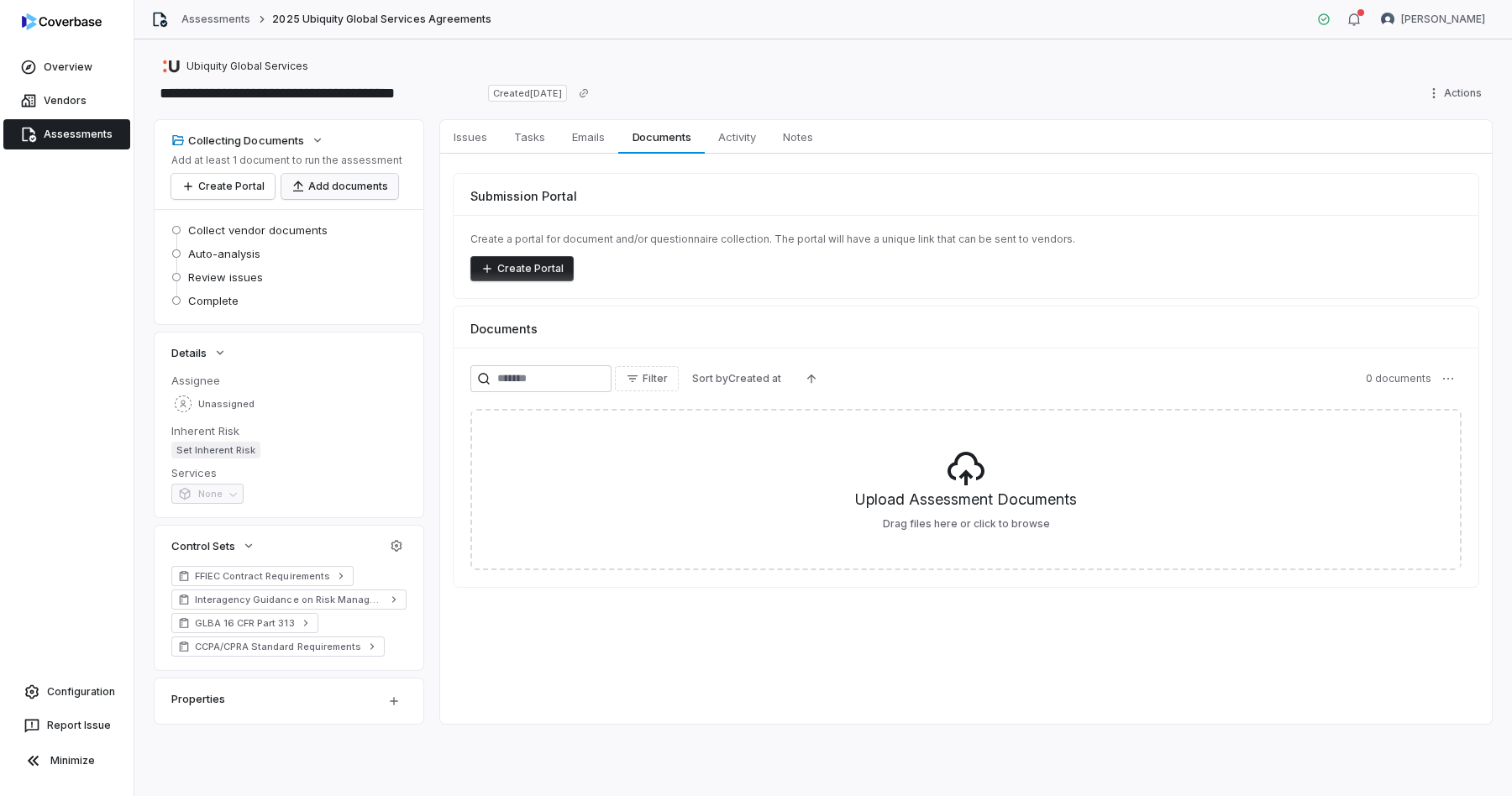
click at [365, 189] on button "Add documents" at bounding box center [339, 187] width 117 height 25
click at [60, 101] on link "Vendors" at bounding box center [67, 101] width 127 height 30
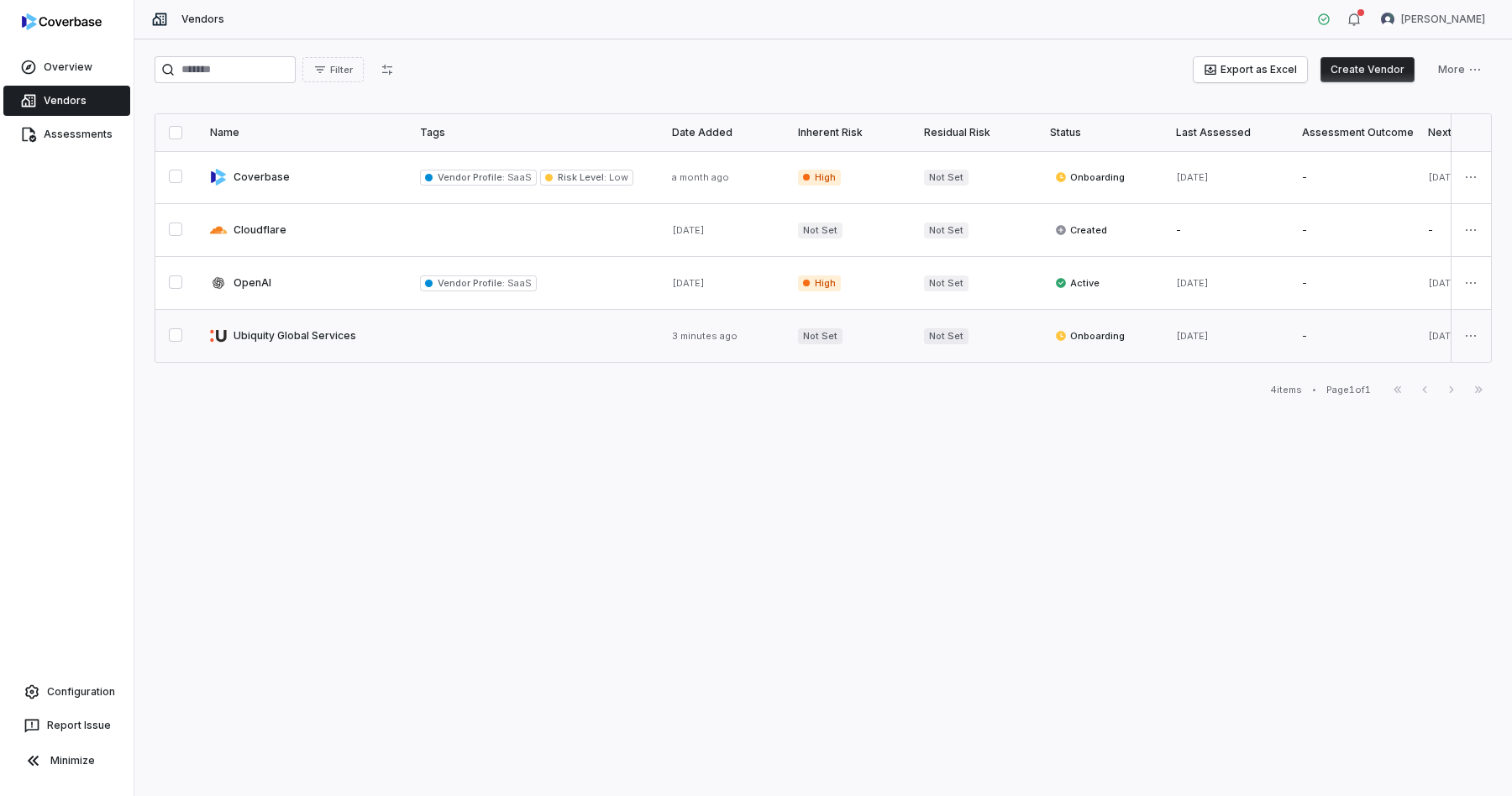
click at [344, 332] on link at bounding box center [302, 336] width 210 height 52
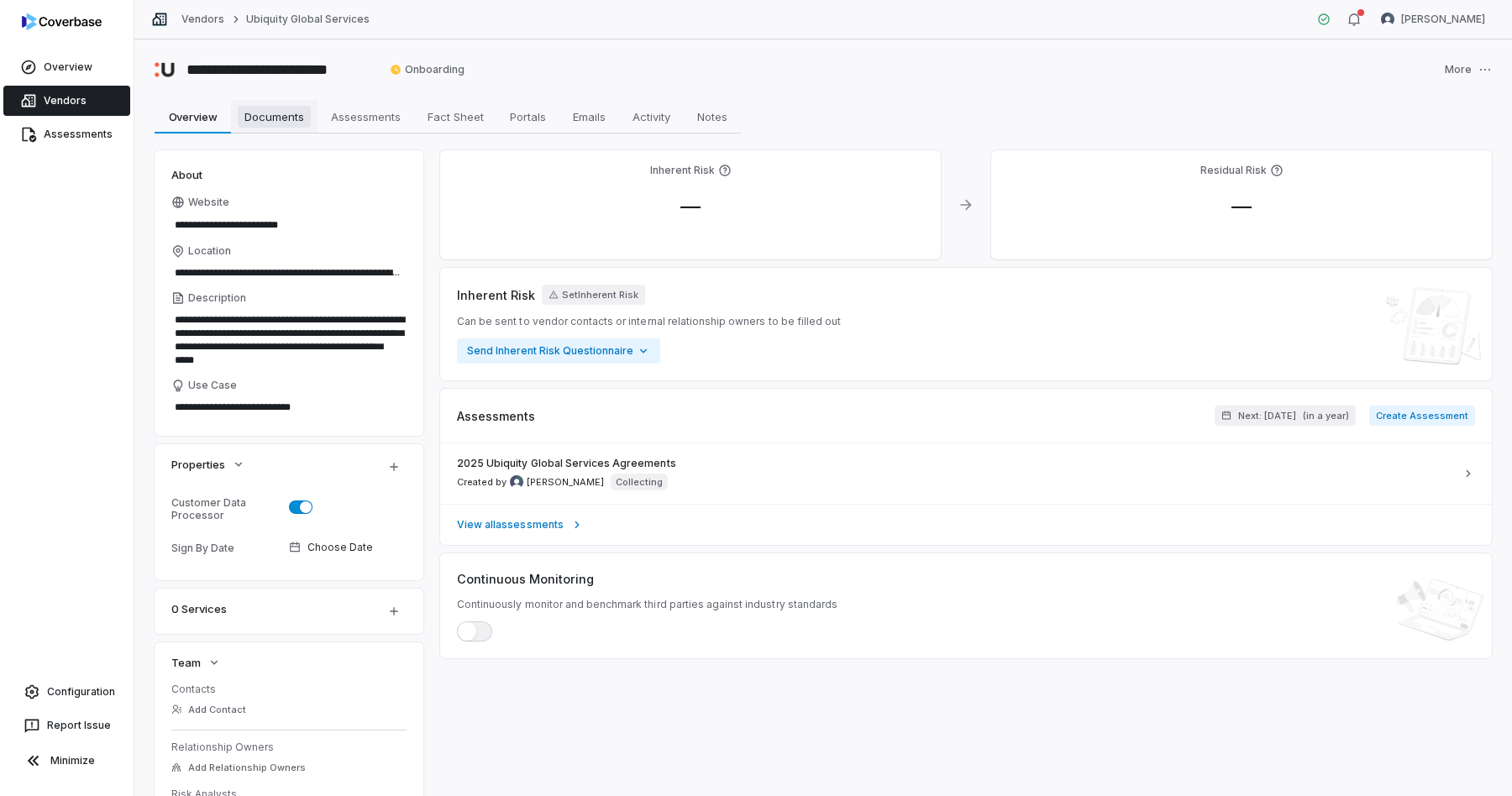
click at [280, 117] on span "Documents" at bounding box center [274, 117] width 73 height 22
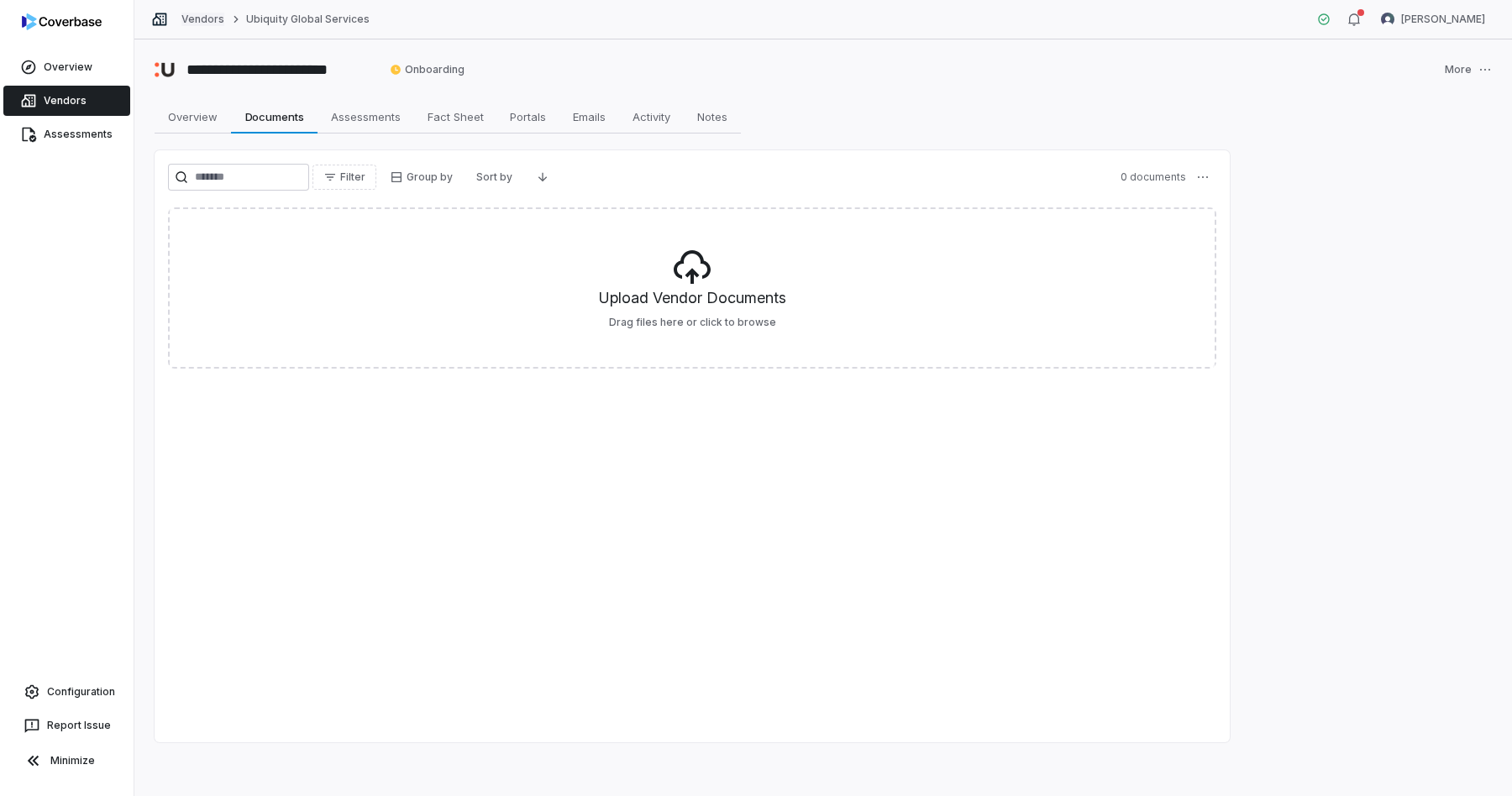
click at [212, 15] on link "Vendors" at bounding box center [203, 19] width 43 height 13
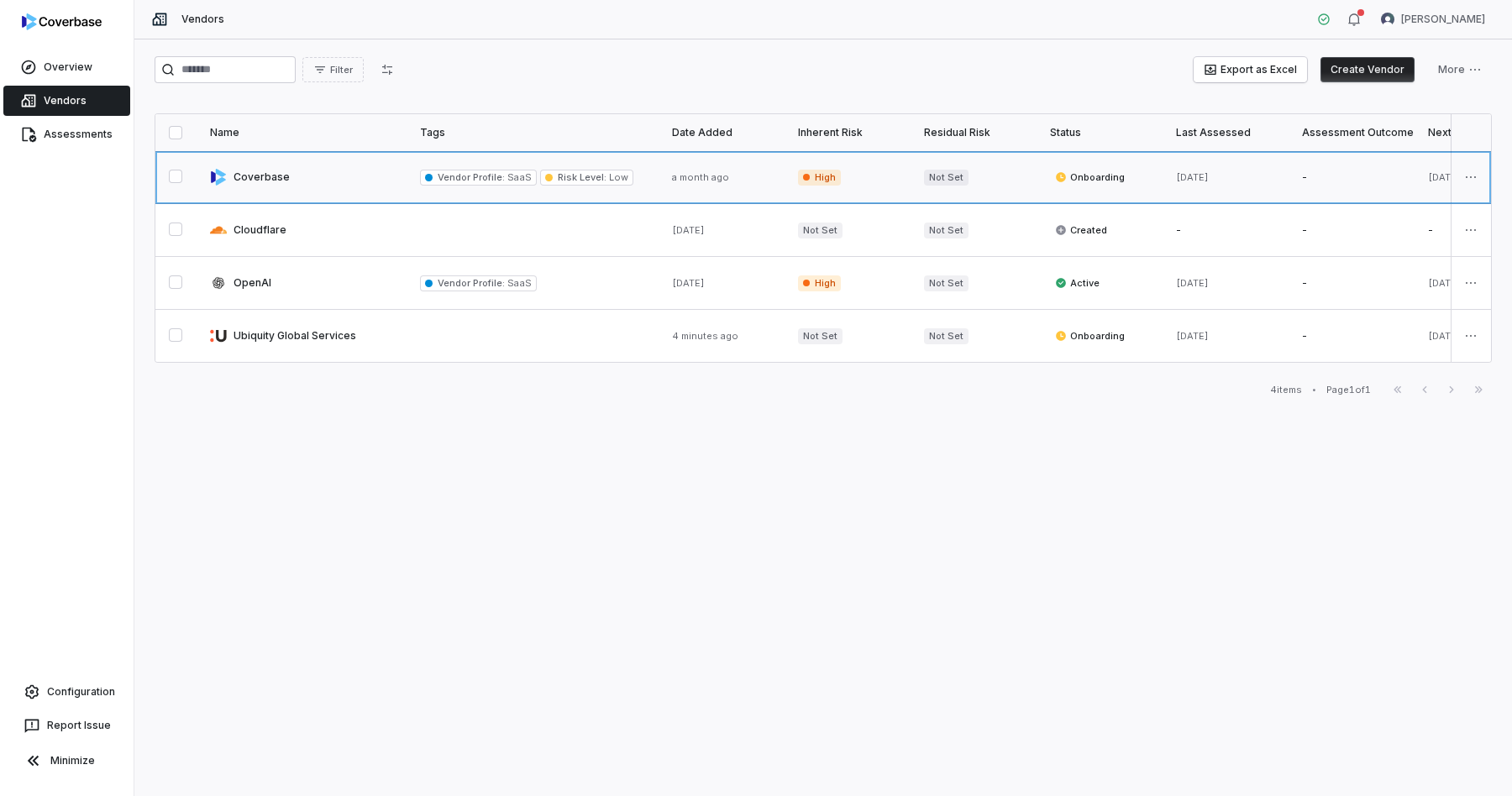
click at [292, 183] on link at bounding box center [302, 177] width 210 height 52
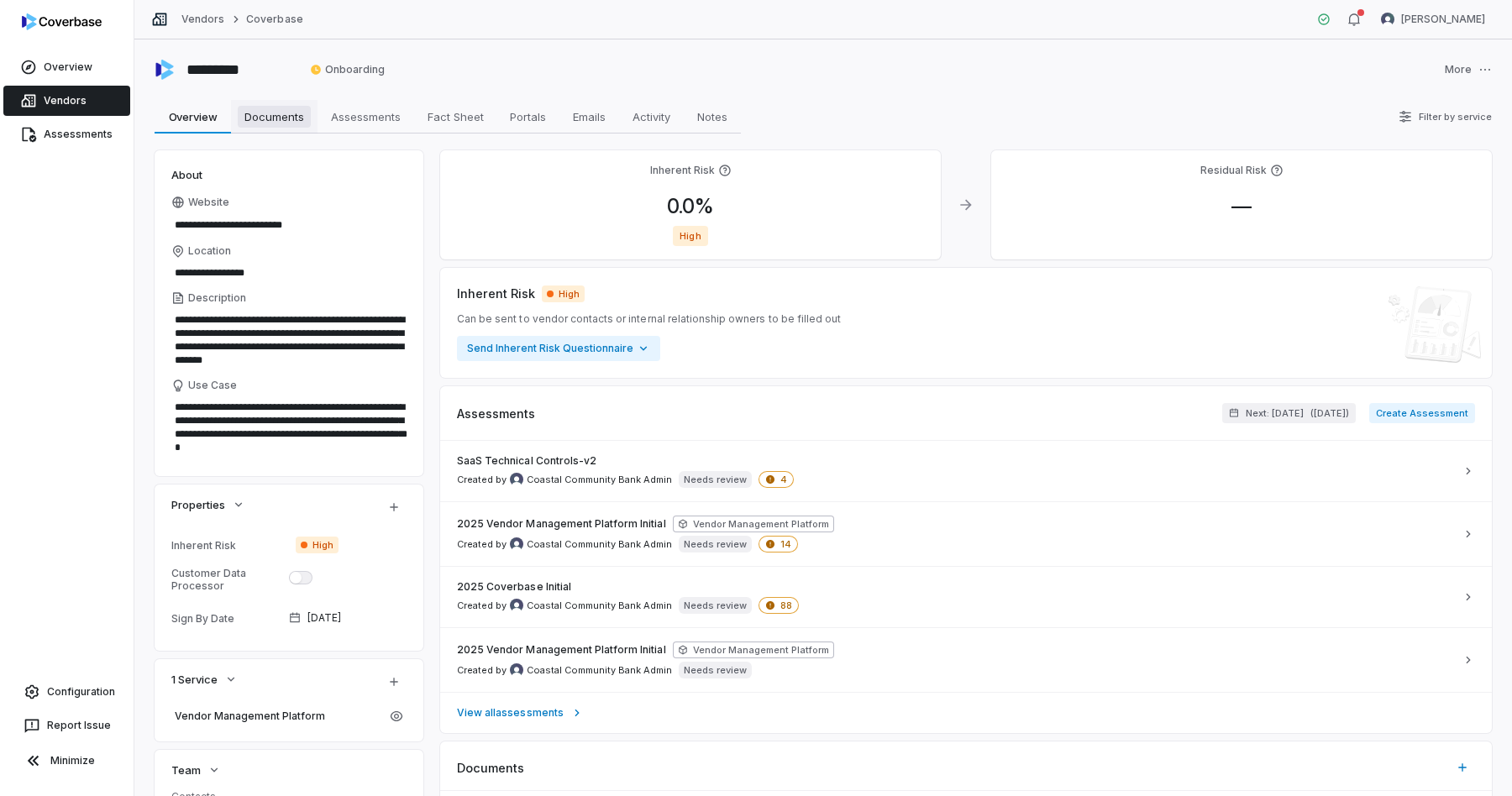
click at [285, 120] on span "Documents" at bounding box center [274, 117] width 73 height 22
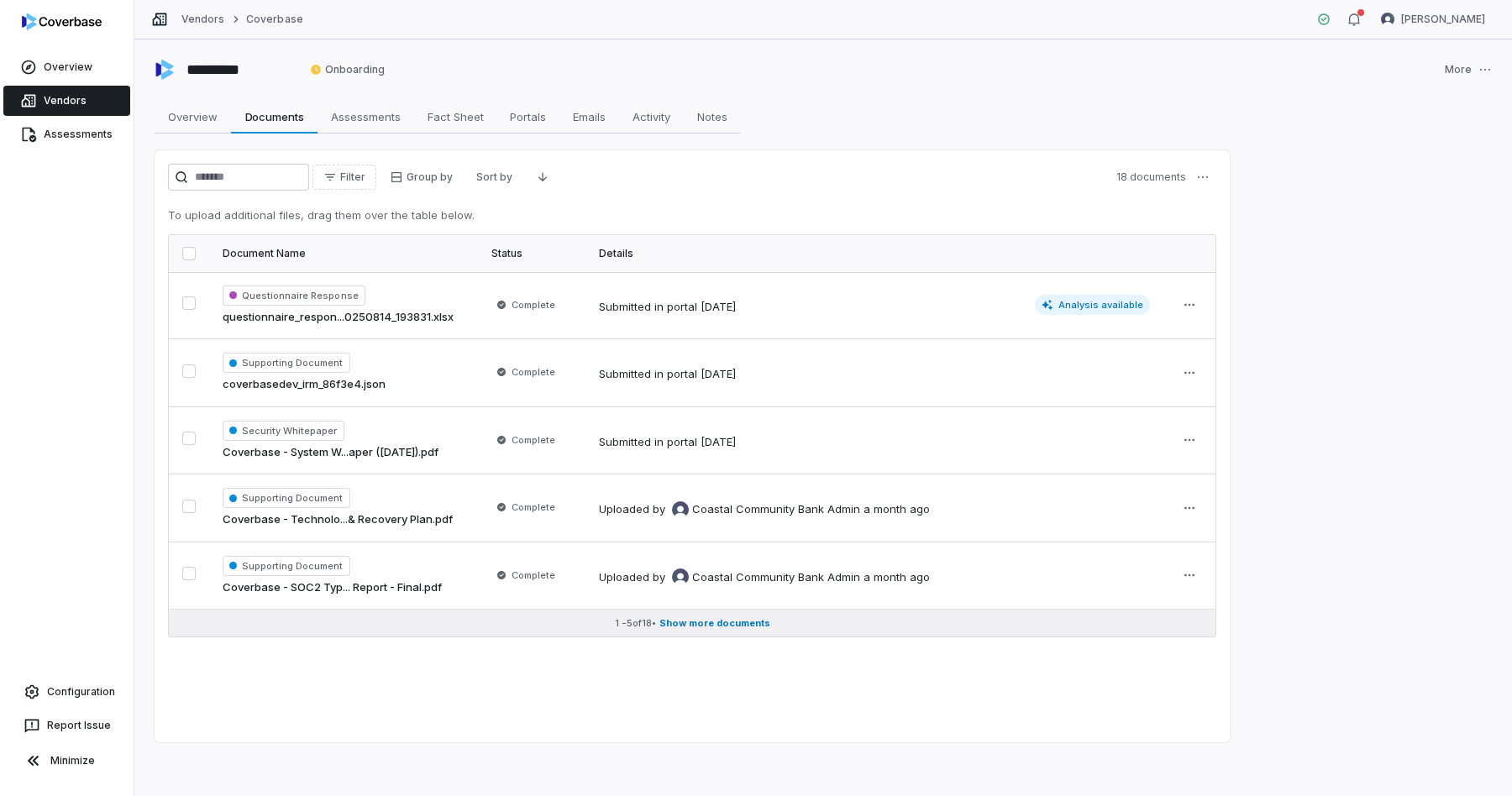
click at [736, 623] on span "Show more documents" at bounding box center [714, 623] width 111 height 12
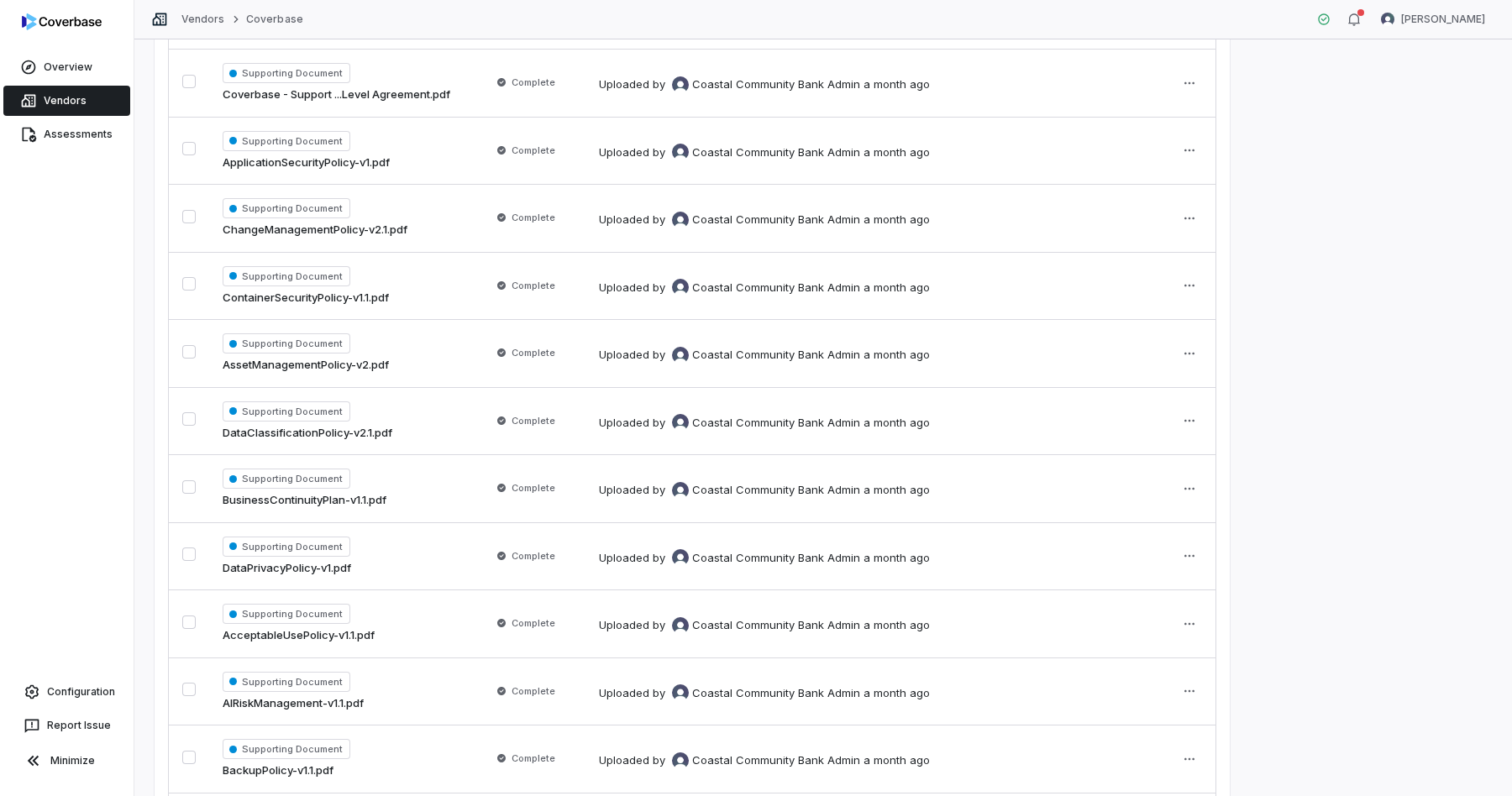
scroll to position [787, 0]
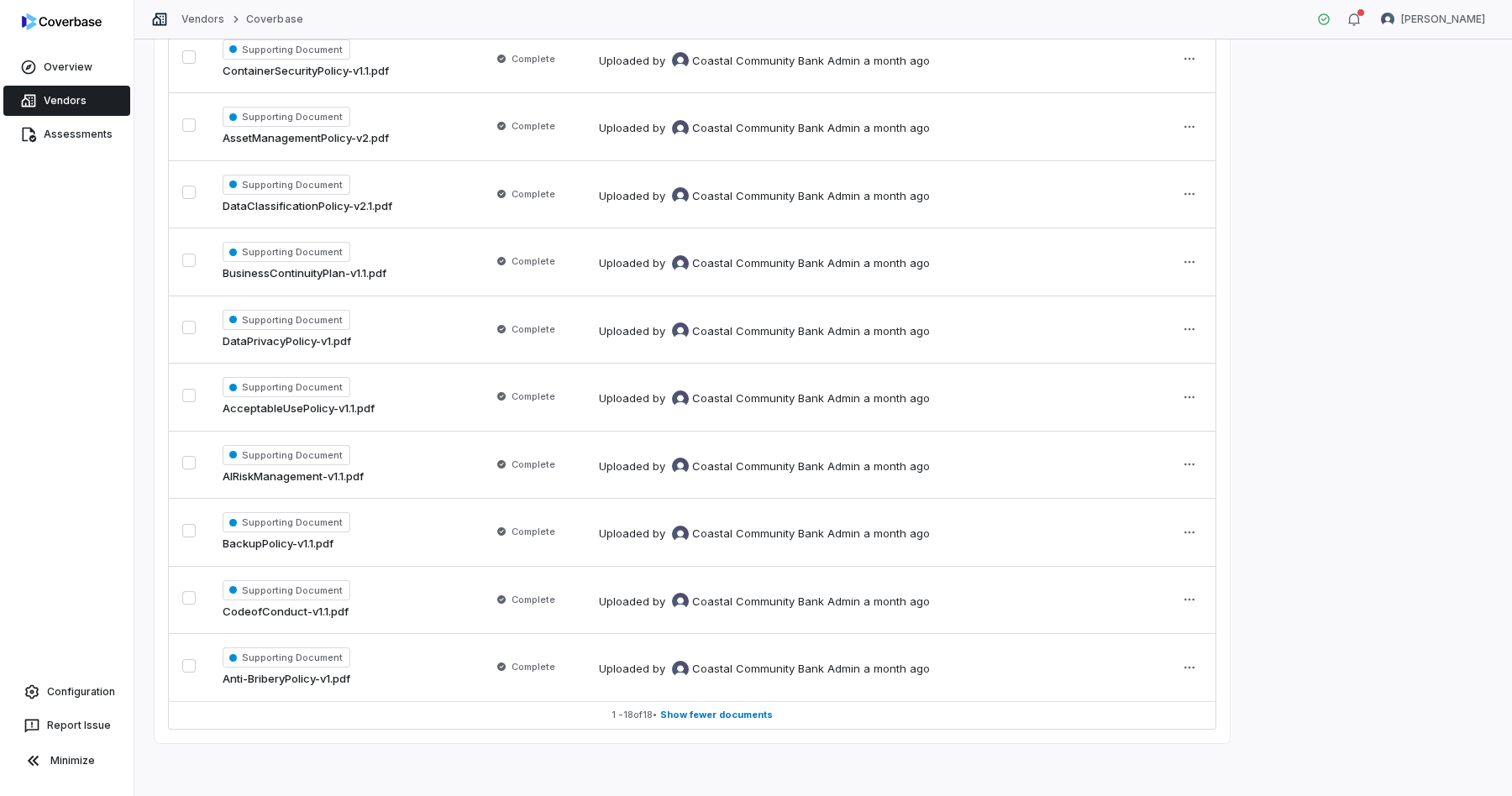
click at [70, 106] on link "Vendors" at bounding box center [67, 101] width 127 height 30
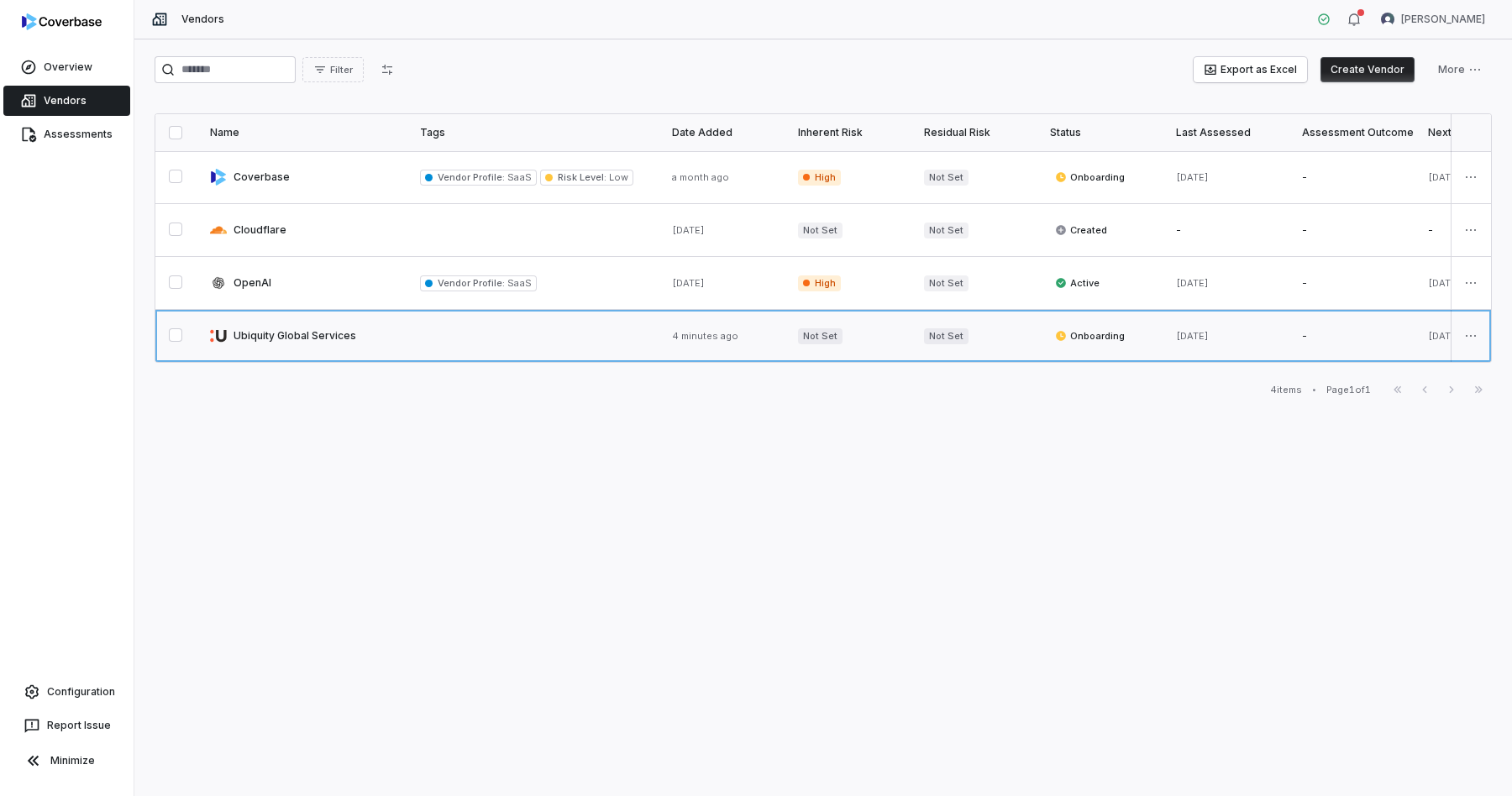
click at [338, 343] on link at bounding box center [302, 336] width 210 height 52
type textarea "*"
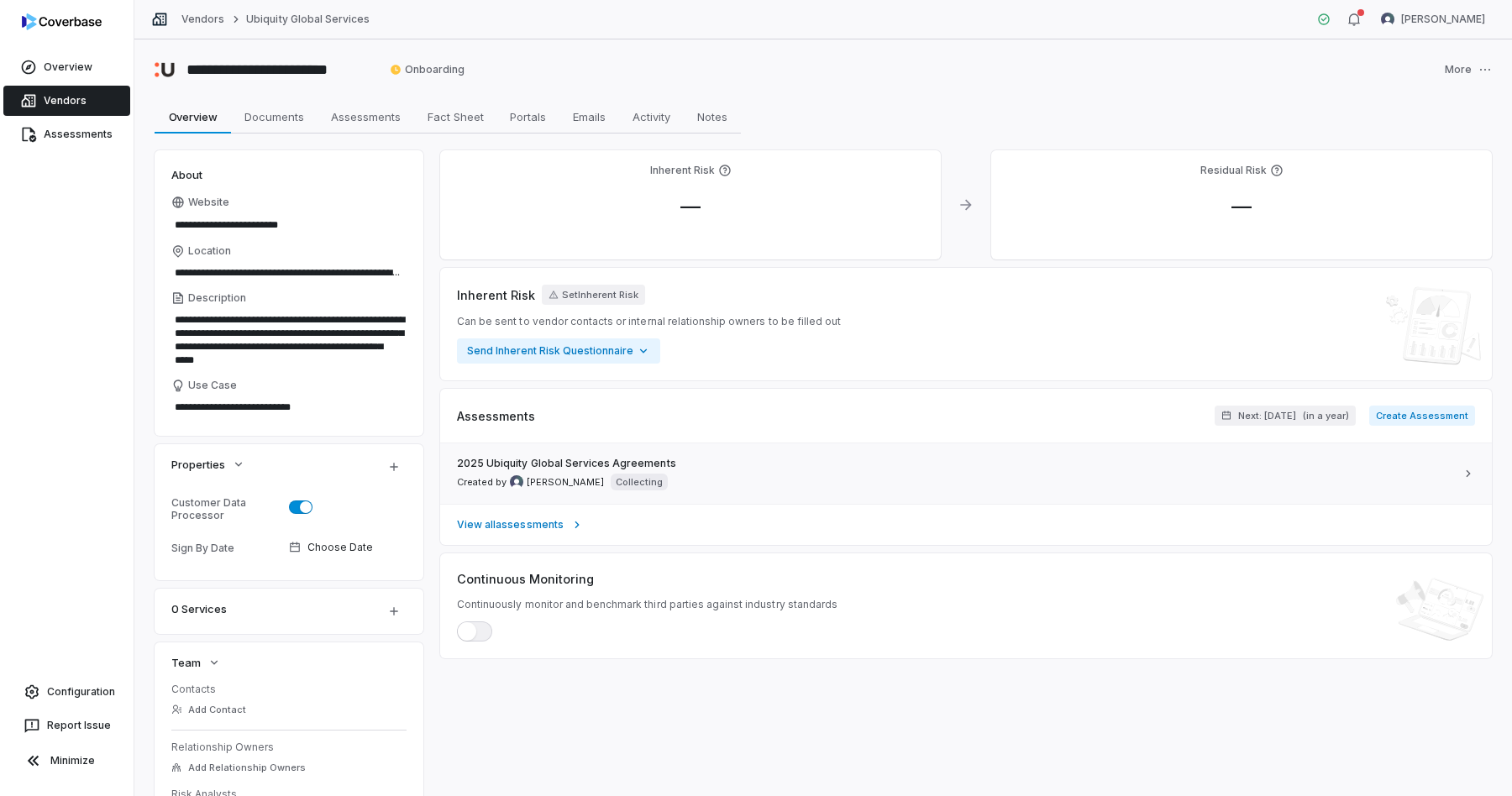
click at [557, 460] on span "2025 Ubiquity Global Services Agreements" at bounding box center [567, 463] width 220 height 13
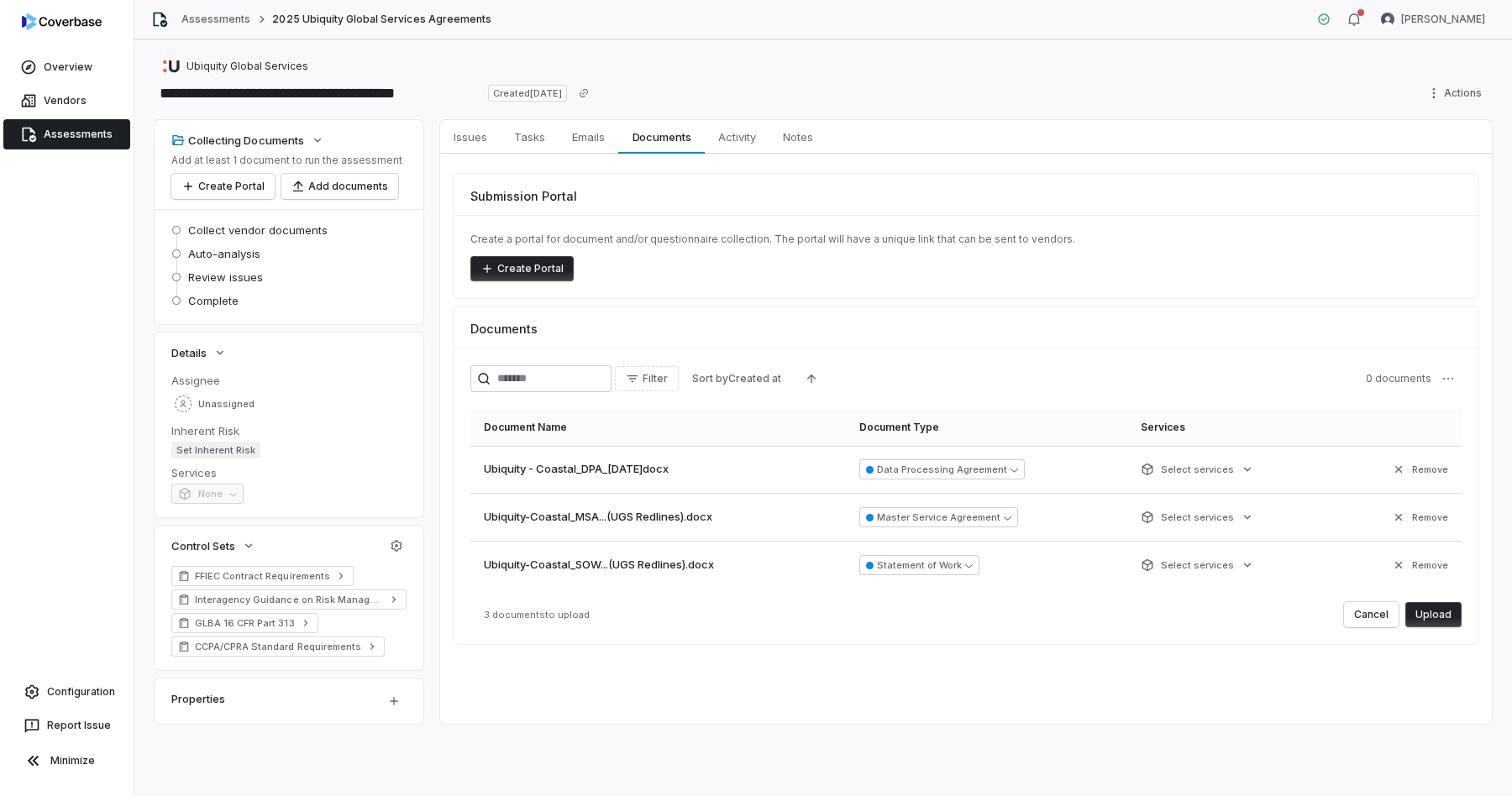
click at [1445, 626] on button "Upload" at bounding box center [1433, 615] width 56 height 25
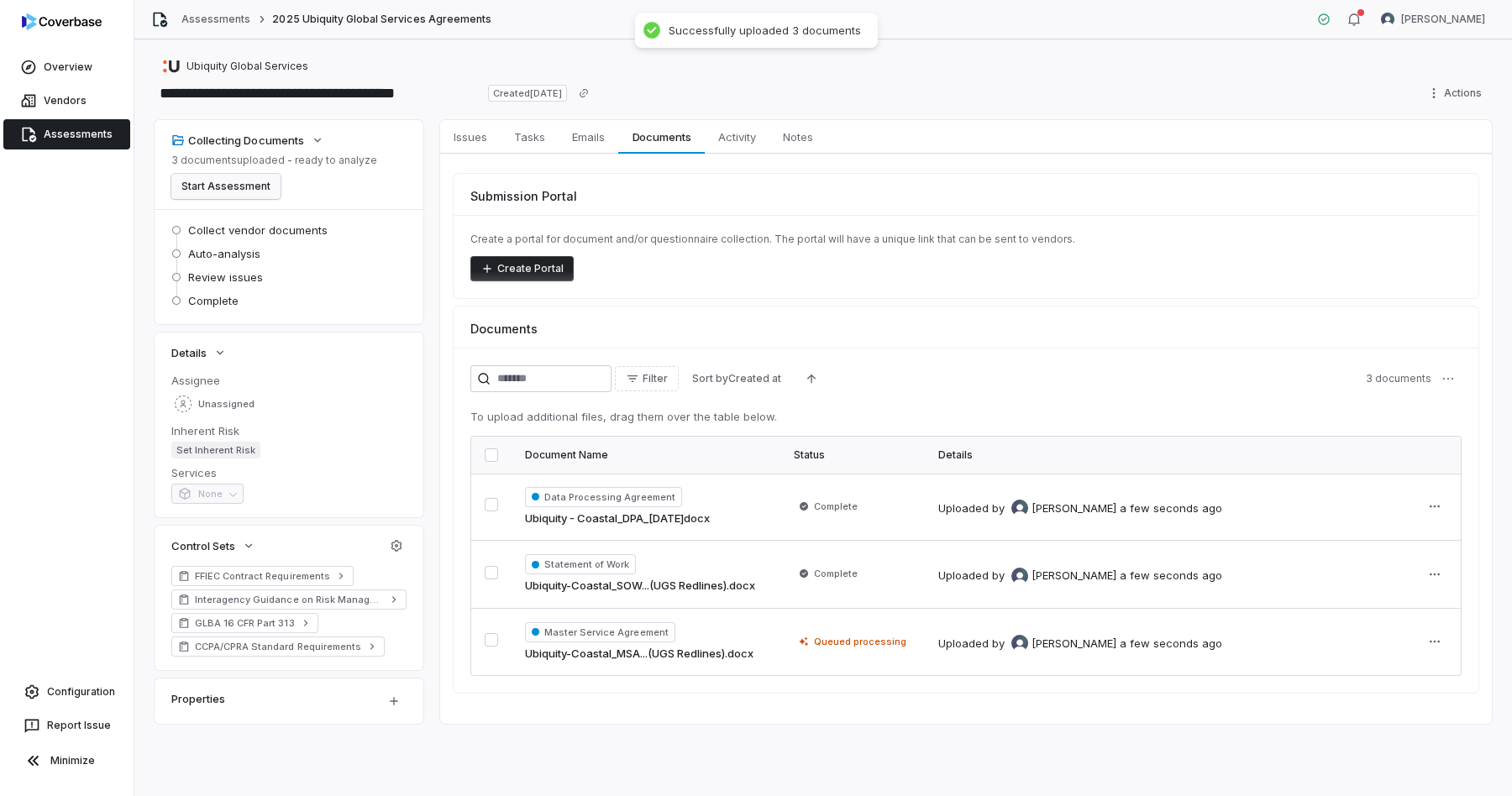
click at [240, 183] on button "Start Assessment" at bounding box center [226, 187] width 109 height 25
click at [522, 140] on span "Tasks" at bounding box center [529, 137] width 44 height 22
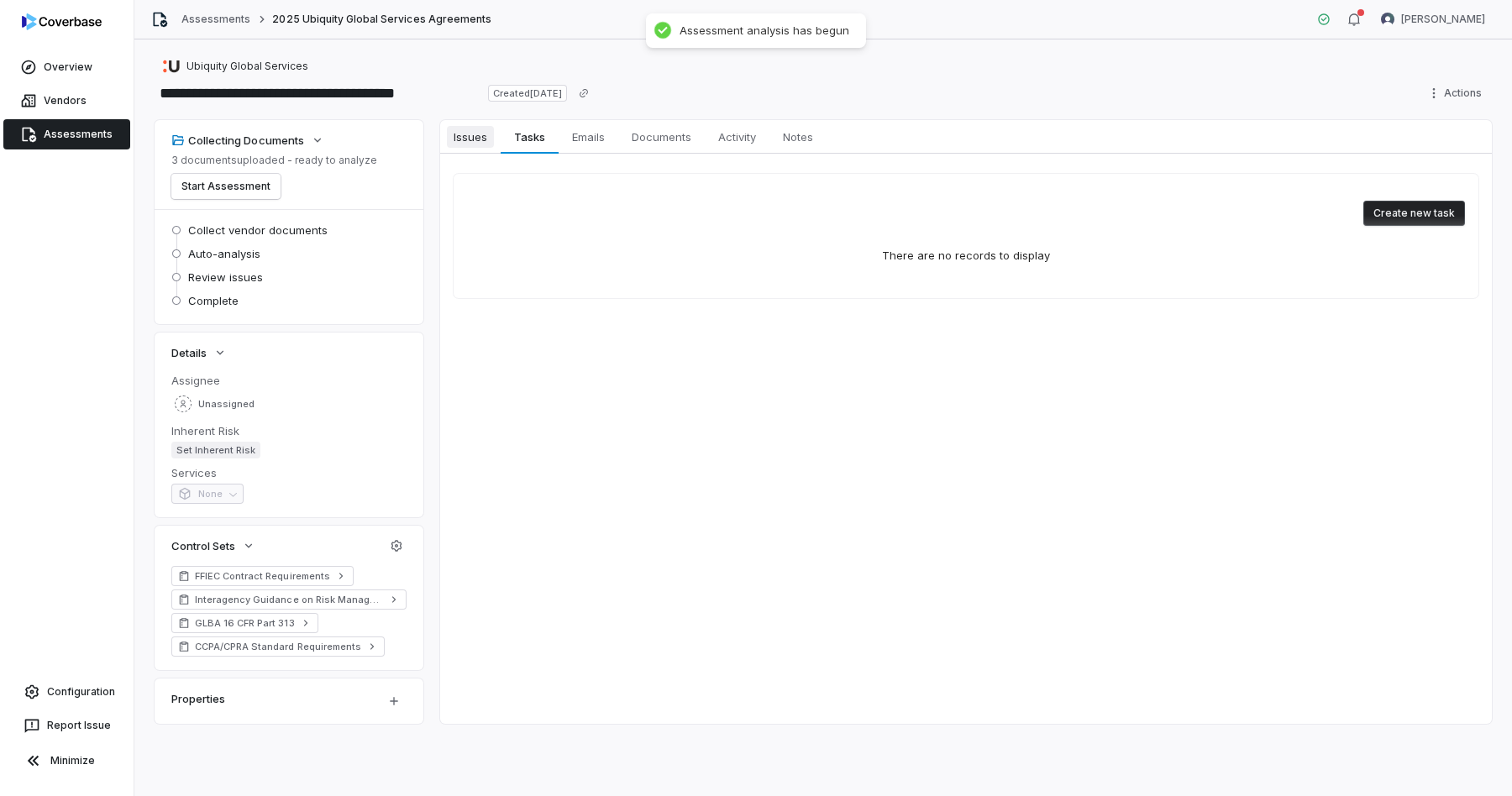
click at [457, 140] on span "Issues" at bounding box center [470, 137] width 47 height 22
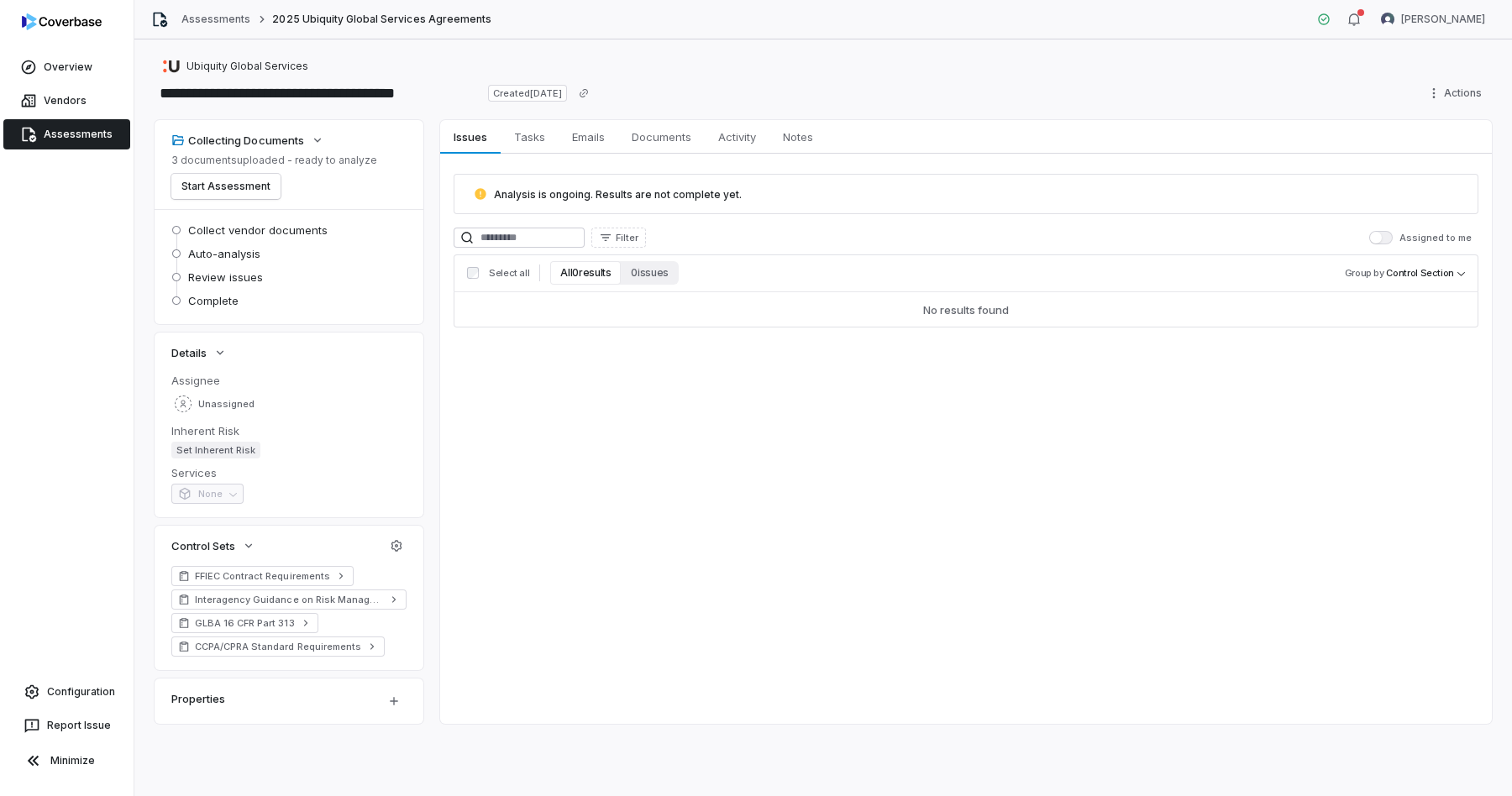
click at [97, 129] on link "Assessments" at bounding box center [67, 134] width 127 height 30
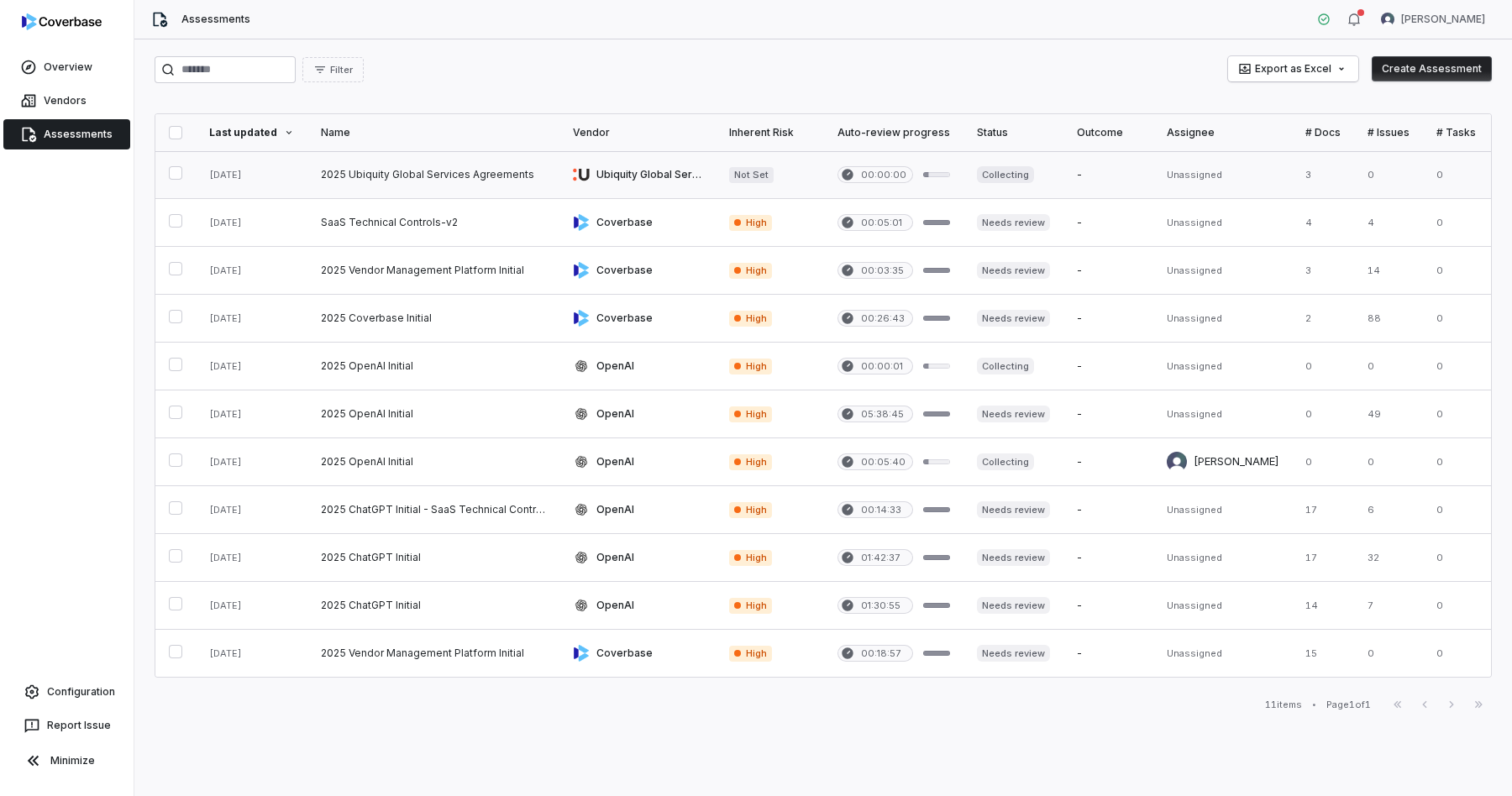
click at [688, 172] on link at bounding box center [638, 174] width 157 height 47
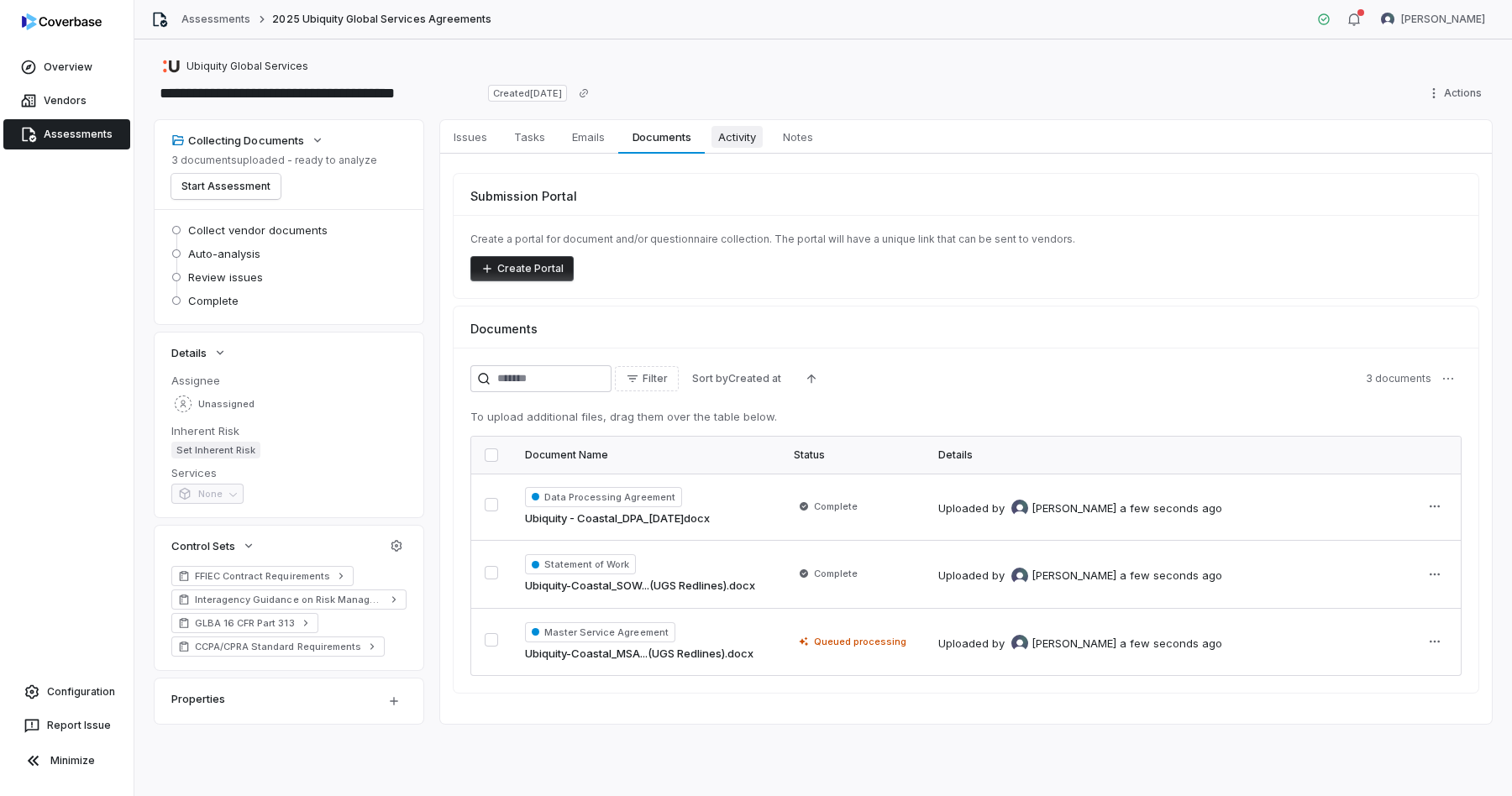
click at [738, 138] on span "Activity" at bounding box center [737, 137] width 52 height 22
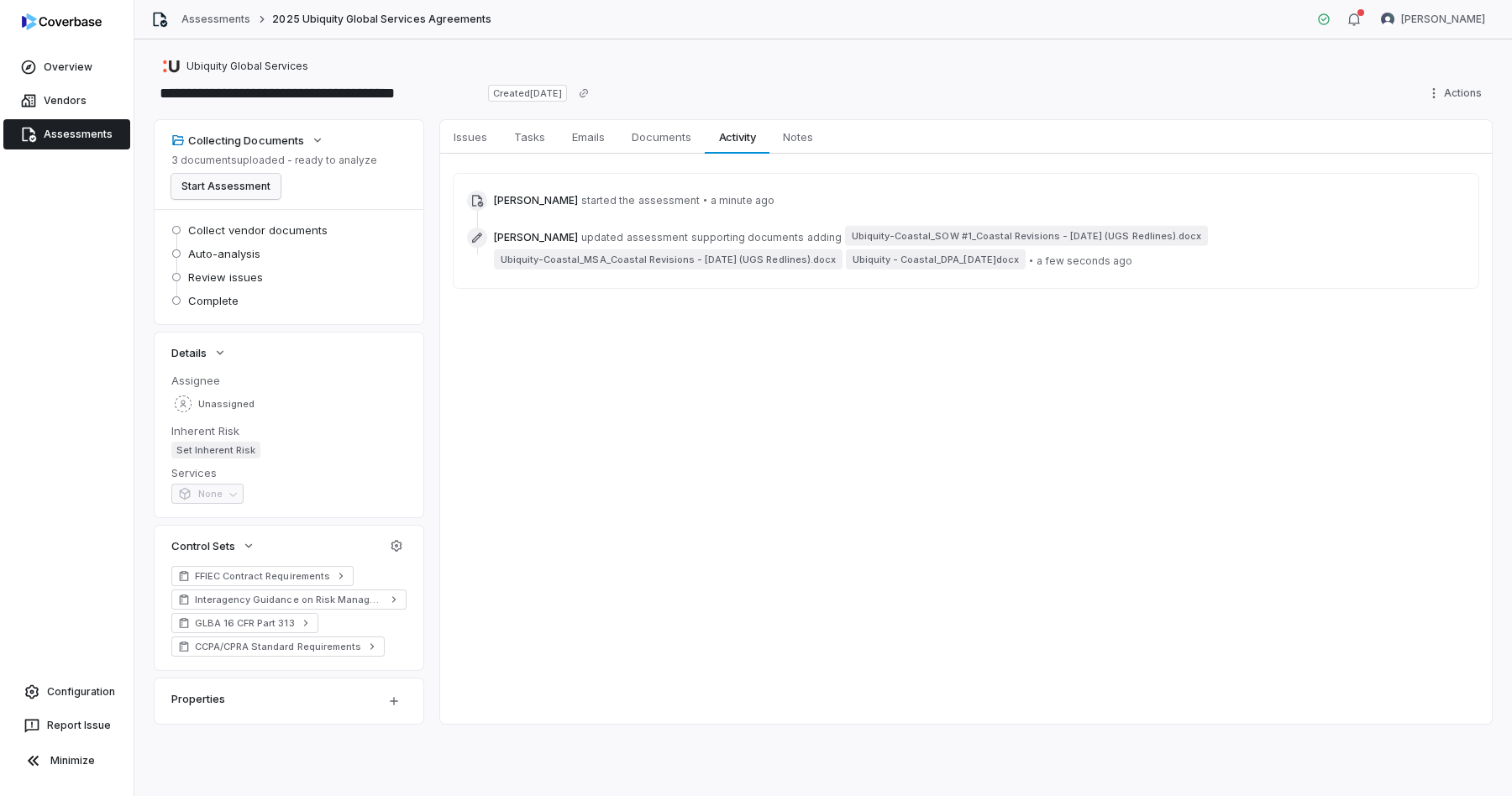
click at [234, 180] on button "Start Assessment" at bounding box center [226, 187] width 109 height 25
